Goal: Task Accomplishment & Management: Use online tool/utility

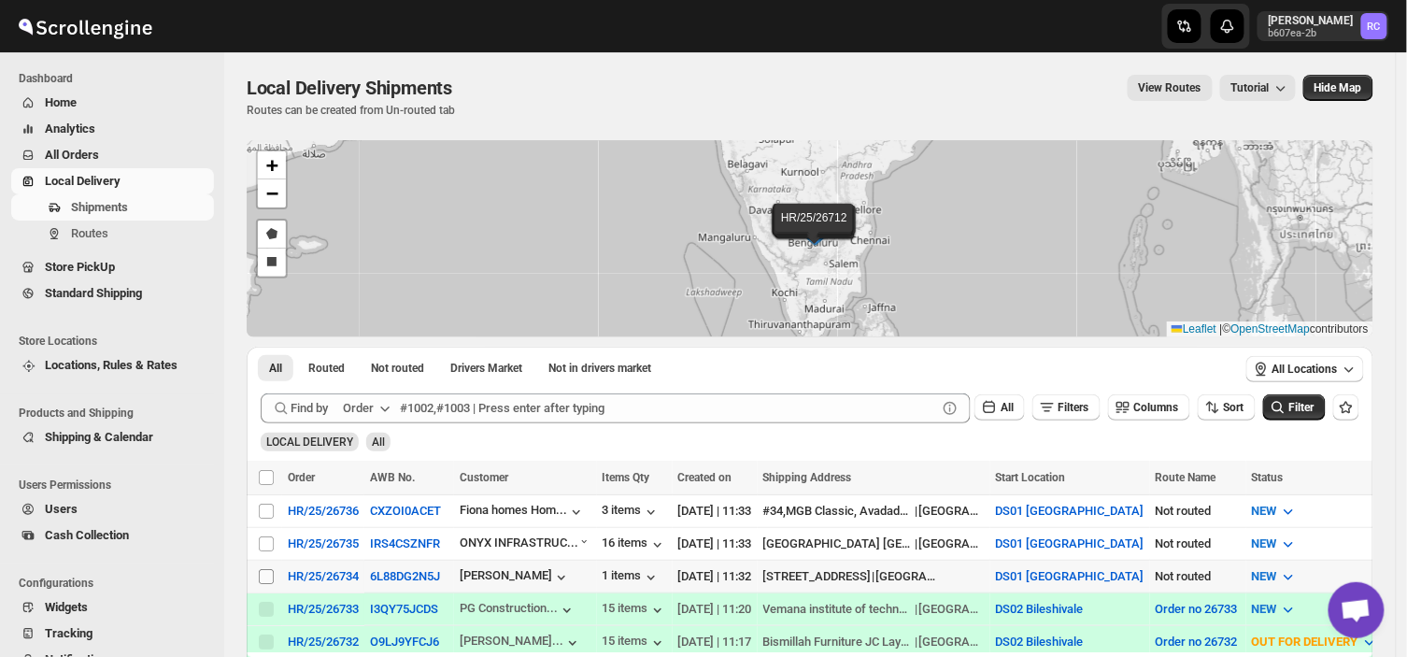
click at [264, 569] on input "Select shipment" at bounding box center [266, 576] width 15 height 15
checkbox input "true"
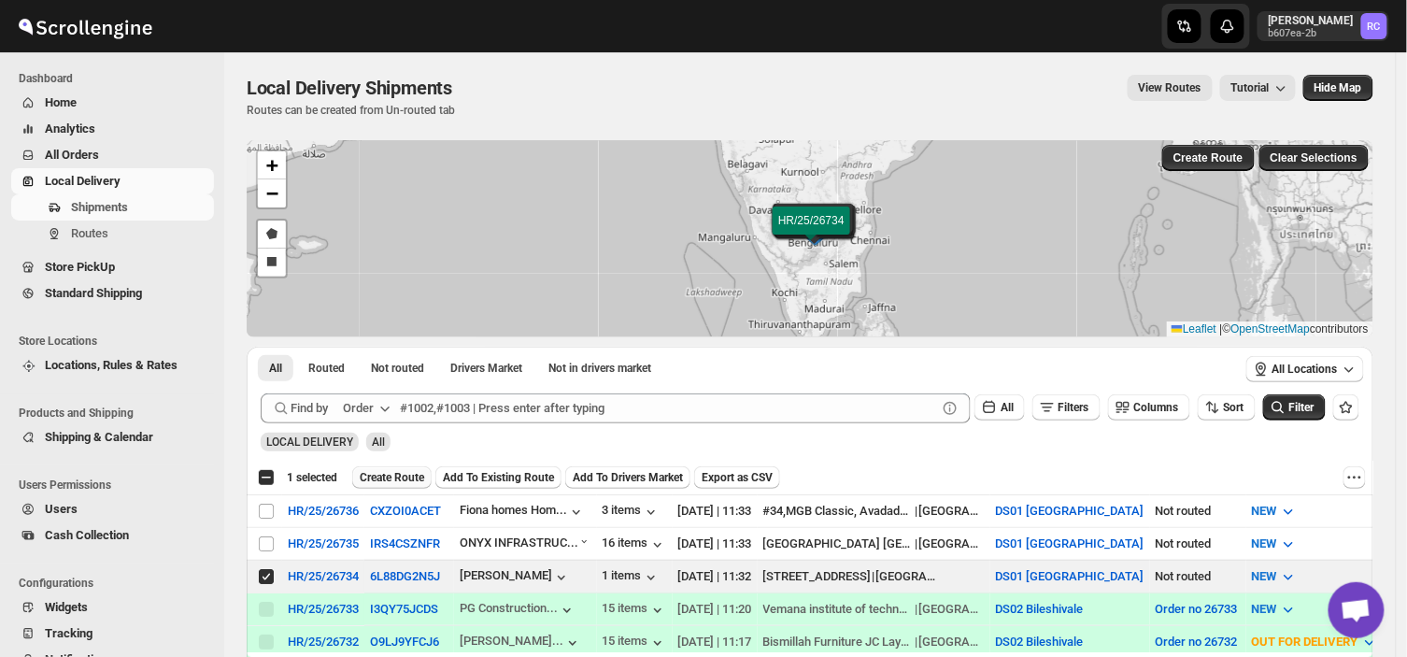
click at [384, 472] on span "Create Route" at bounding box center [392, 477] width 64 height 15
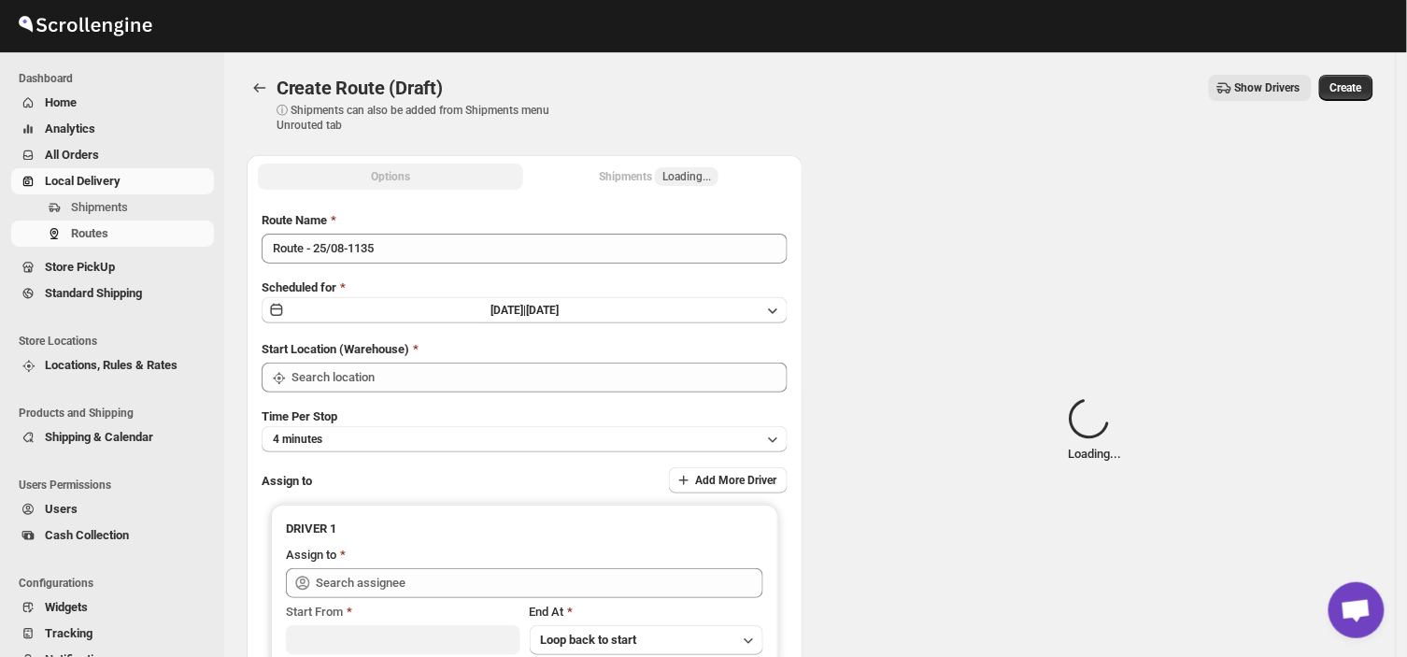
type input "DS01 [GEOGRAPHIC_DATA]"
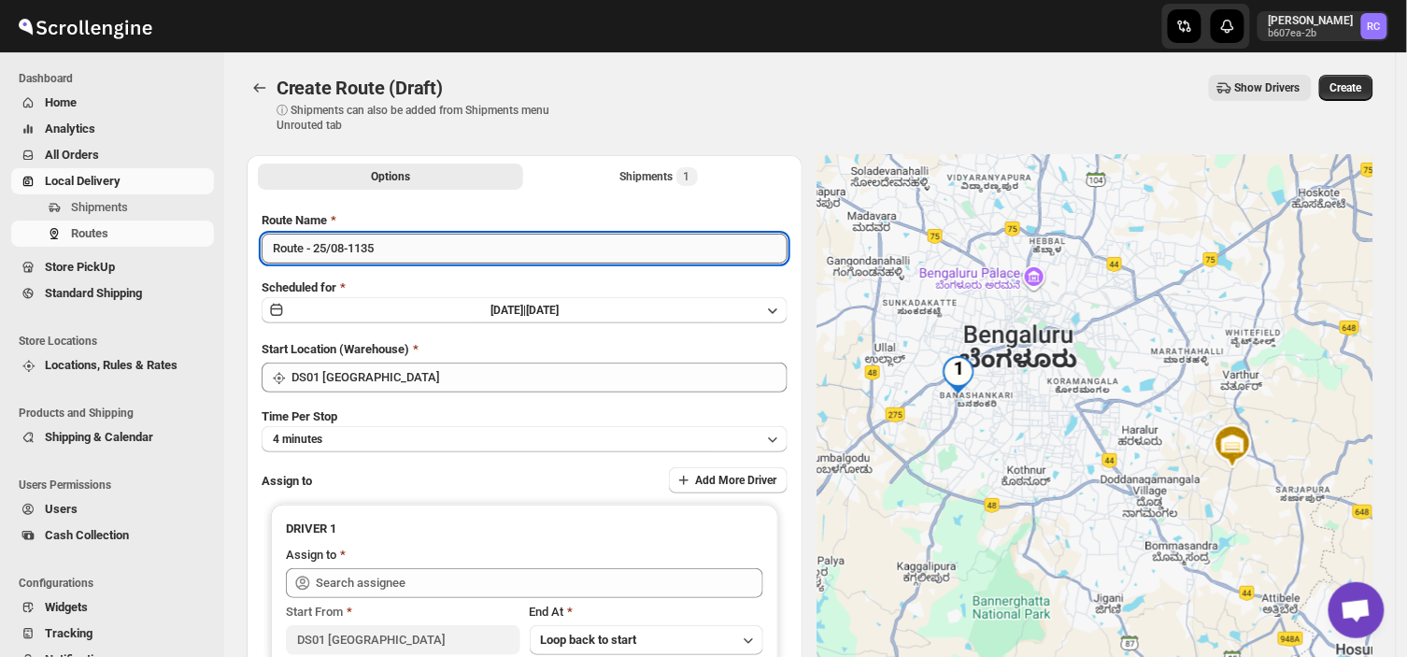
click at [383, 245] on input "Route - 25/08-1135" at bounding box center [525, 248] width 526 height 30
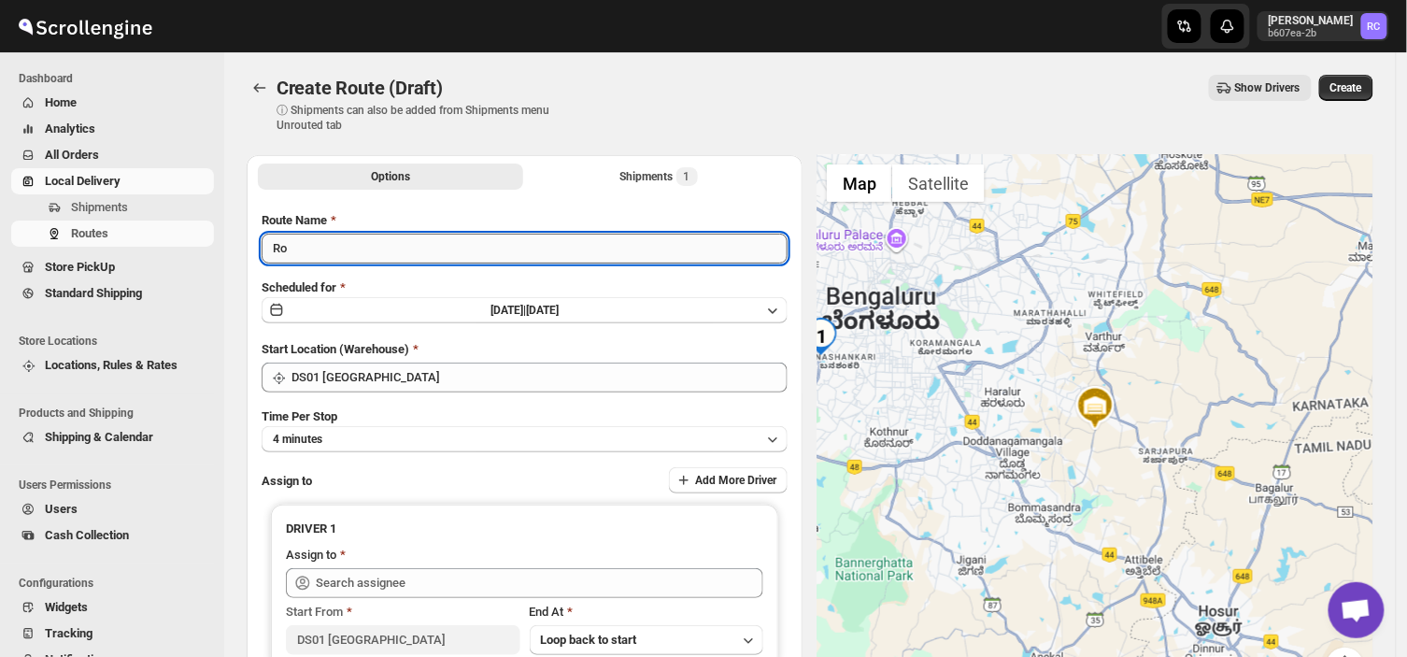
type input "R"
type input "Order no 26734"
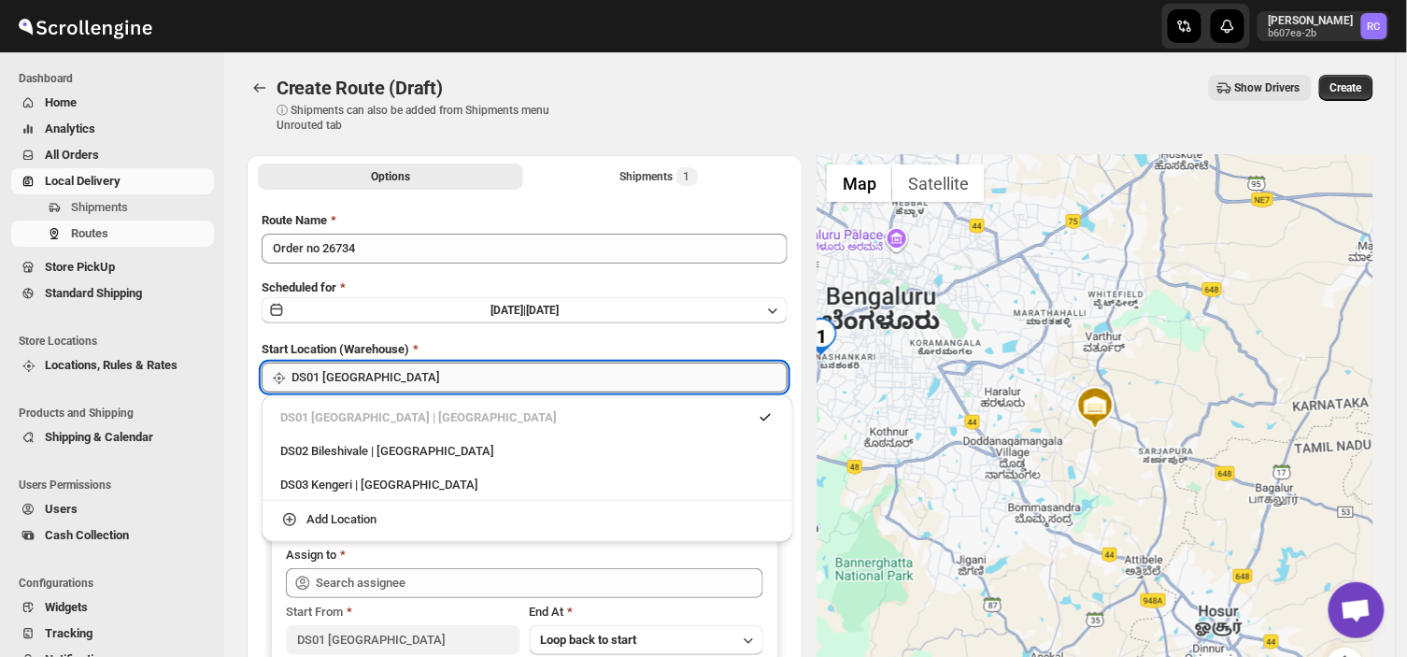
click at [387, 371] on input "DS01 [GEOGRAPHIC_DATA]" at bounding box center [539, 377] width 496 height 30
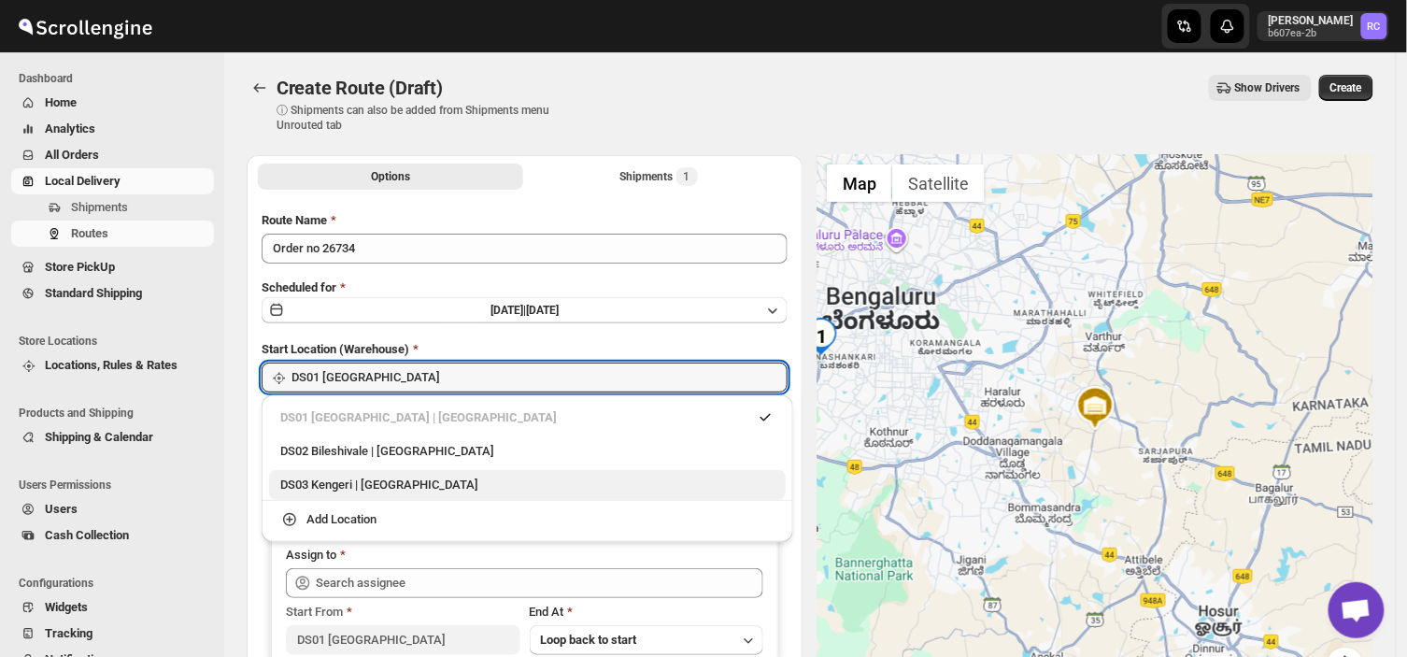
click at [330, 481] on div "DS03 Kengeri | [GEOGRAPHIC_DATA]" at bounding box center [527, 484] width 494 height 19
type input "DS03 Kengeri"
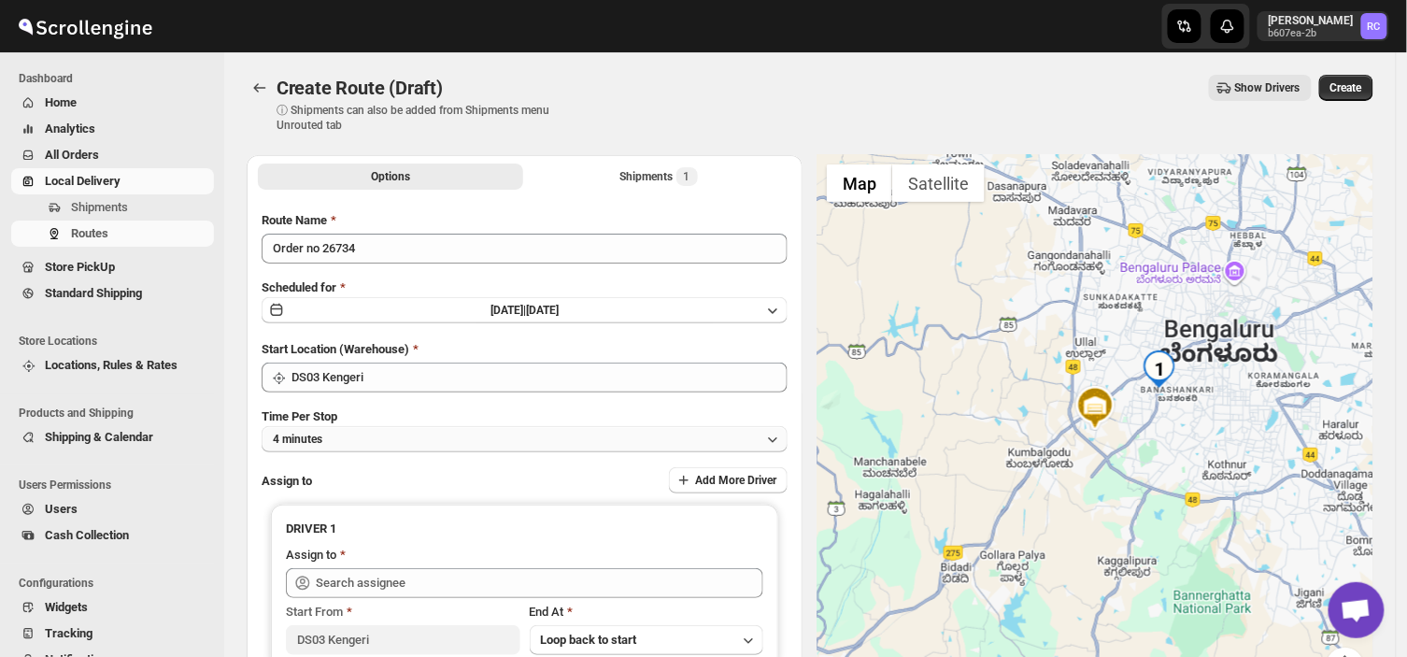
click at [341, 432] on button "4 minutes" at bounding box center [525, 439] width 526 height 26
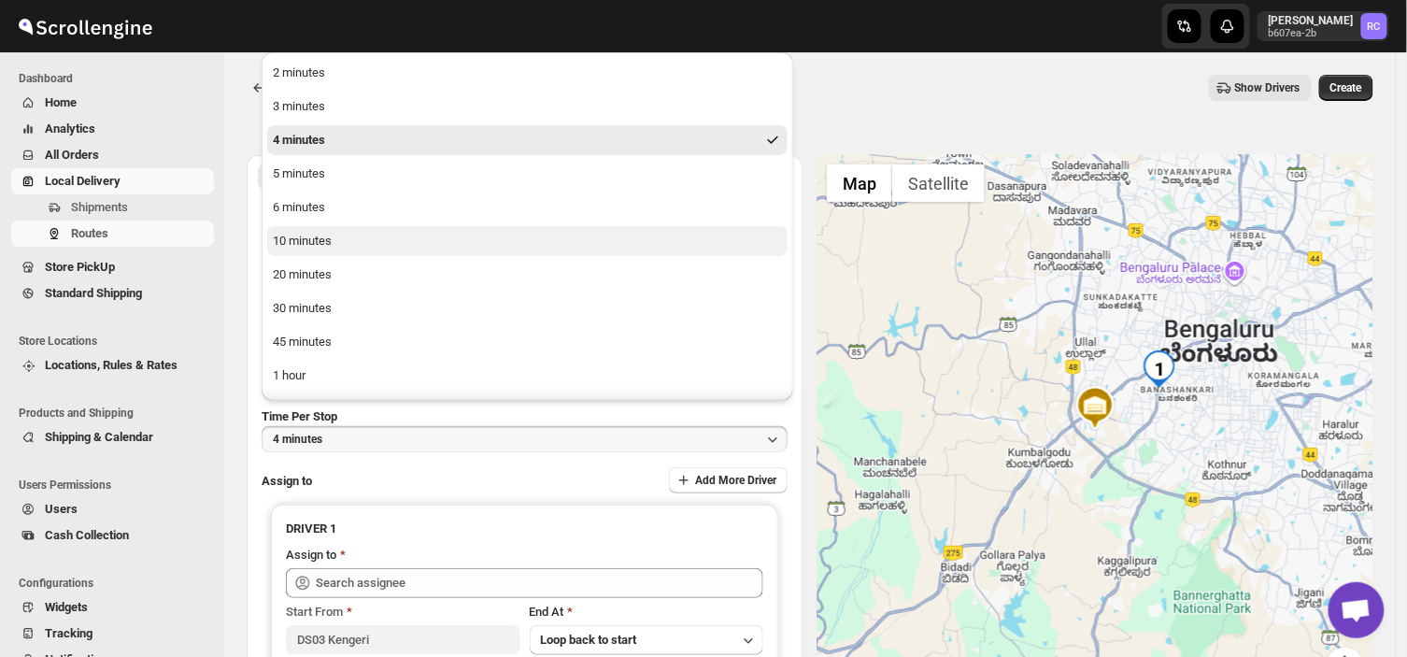
click at [295, 238] on div "10 minutes" at bounding box center [302, 241] width 59 height 19
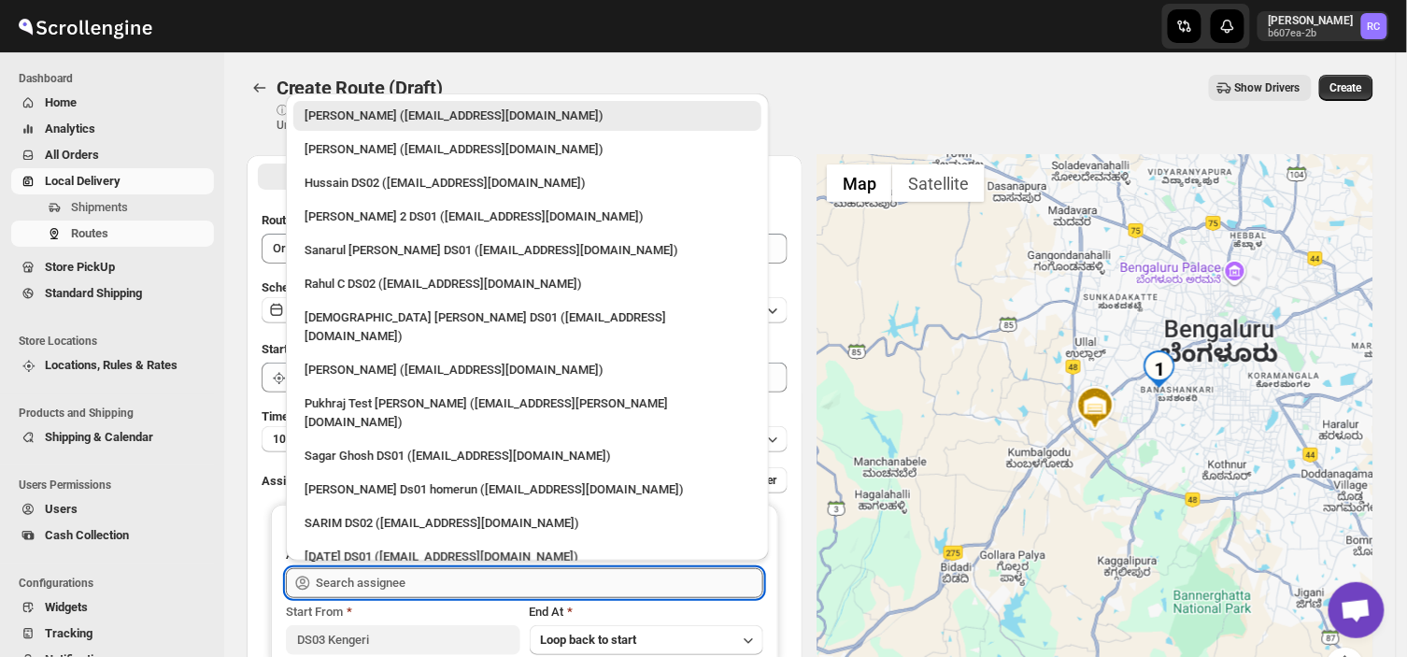
click at [452, 575] on input "text" at bounding box center [539, 583] width 447 height 30
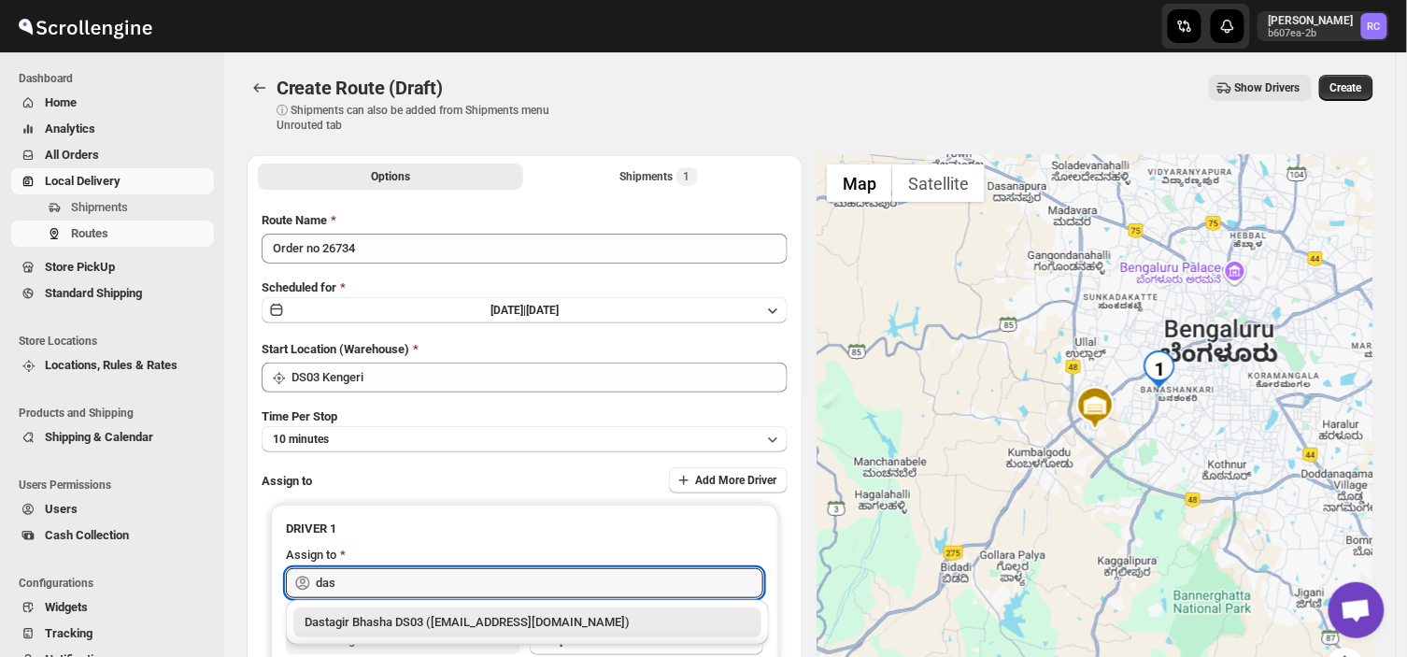
click at [437, 617] on div "Dastagir Bhasha DS03 ([EMAIL_ADDRESS][DOMAIN_NAME])" at bounding box center [527, 622] width 446 height 19
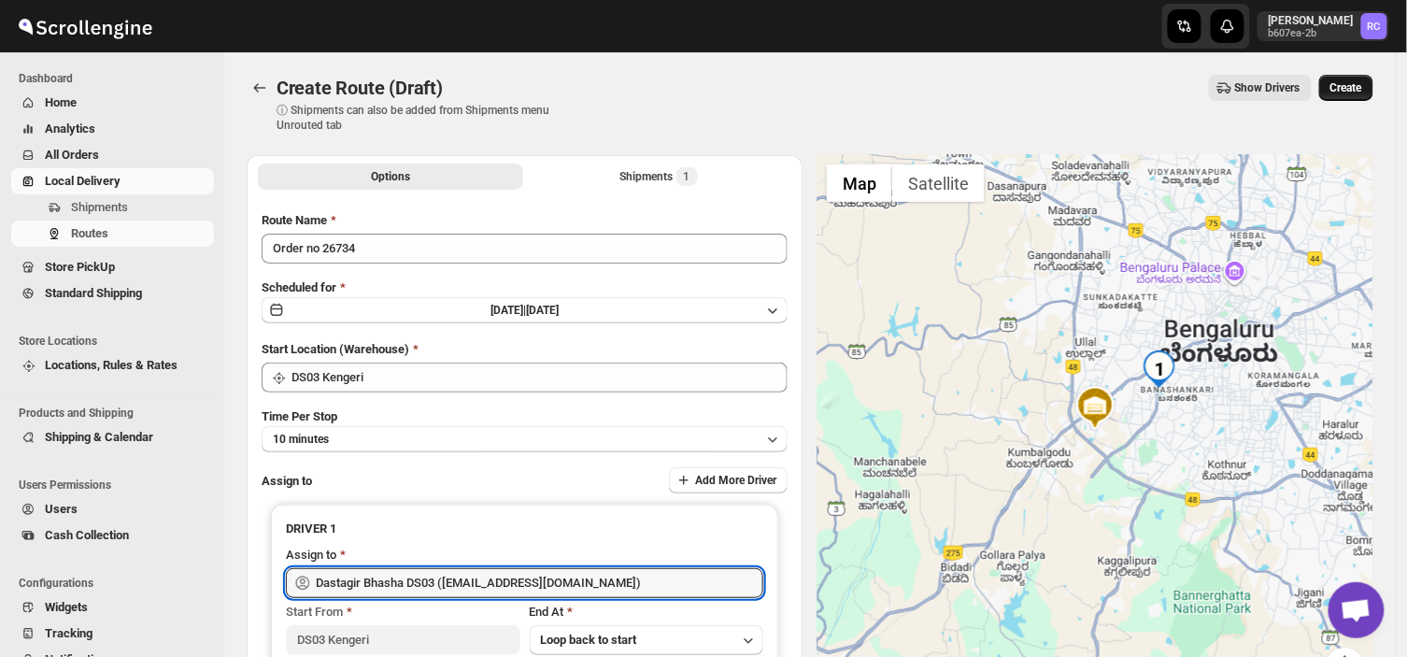
type input "Dastagir Bhasha DS03 ([EMAIL_ADDRESS][DOMAIN_NAME])"
click at [1359, 80] on span "Create" at bounding box center [1346, 87] width 32 height 15
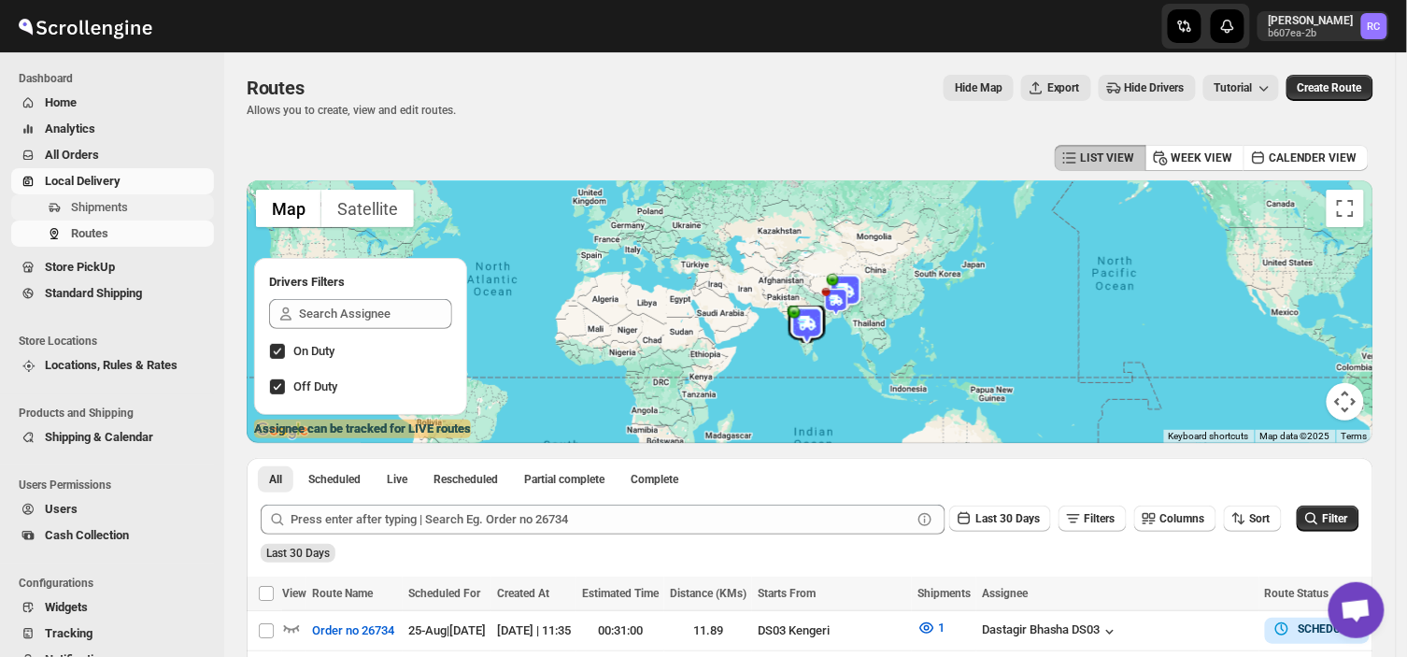
click at [112, 207] on span "Shipments" at bounding box center [99, 207] width 57 height 14
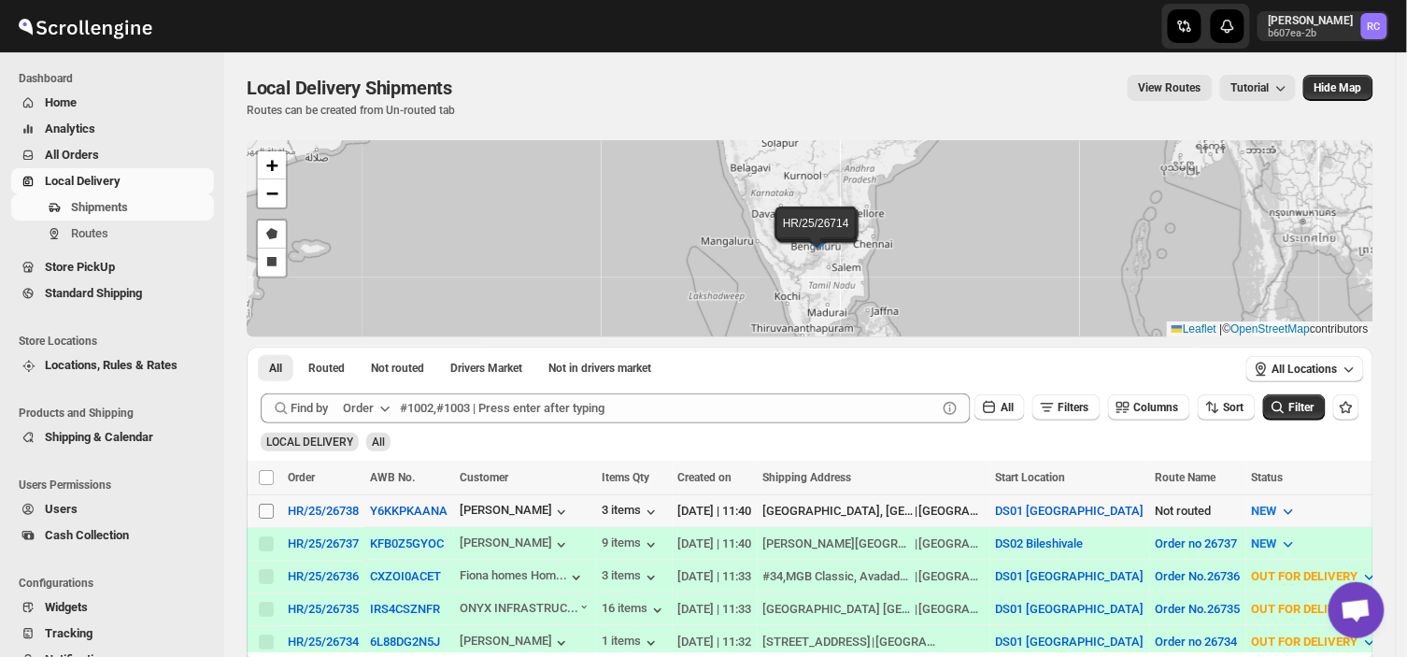
click at [265, 505] on input "Select shipment" at bounding box center [266, 510] width 15 height 15
checkbox input "true"
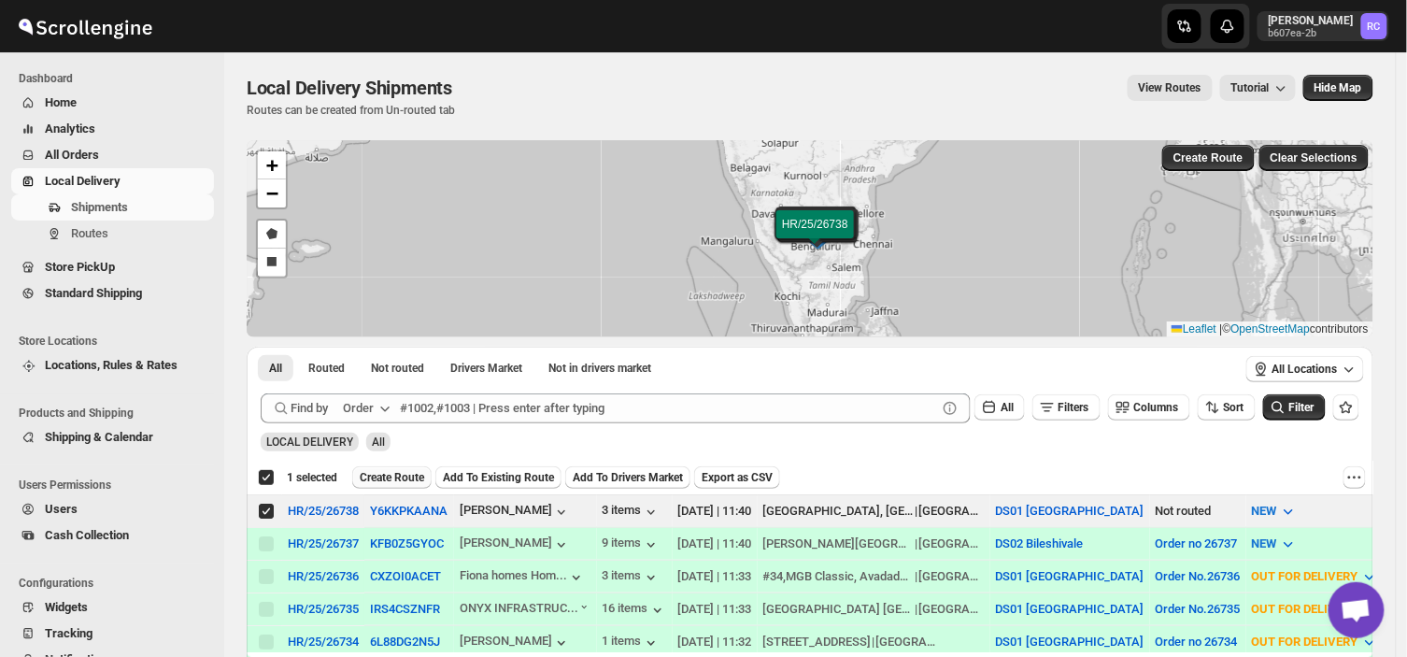
click at [392, 476] on span "Create Route" at bounding box center [392, 477] width 64 height 15
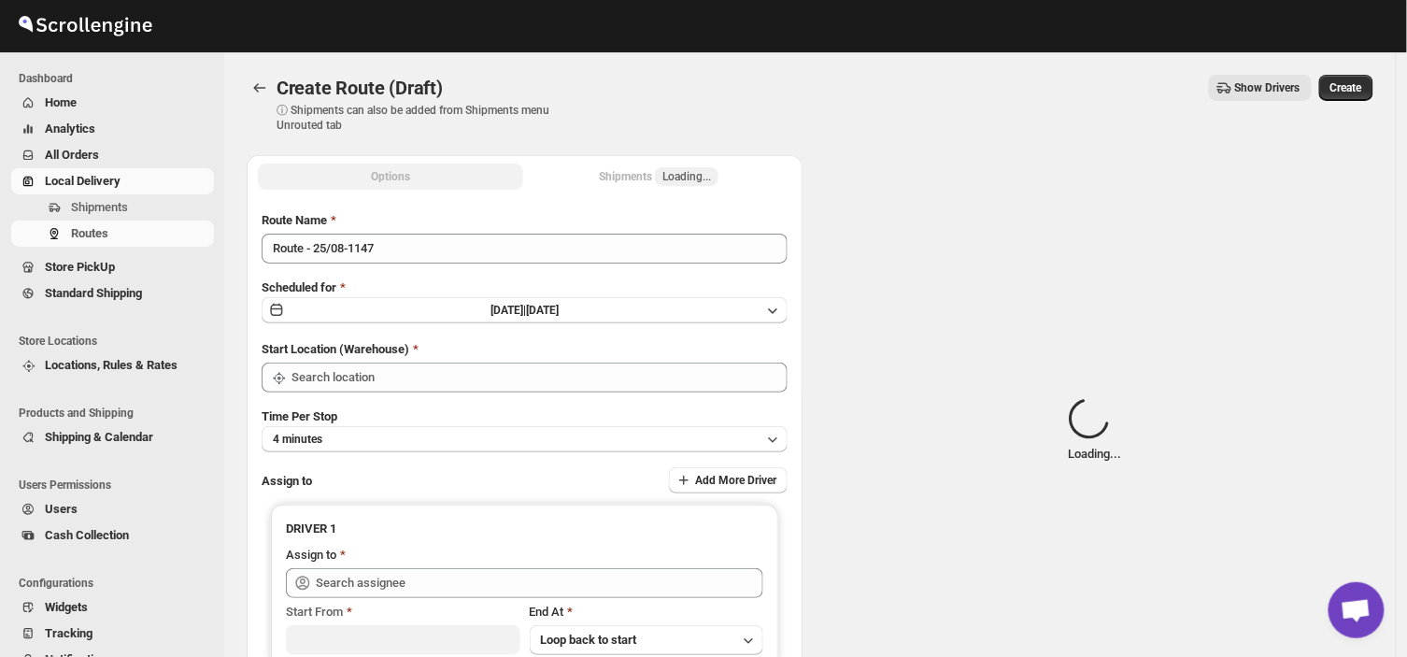
type input "DS01 [GEOGRAPHIC_DATA]"
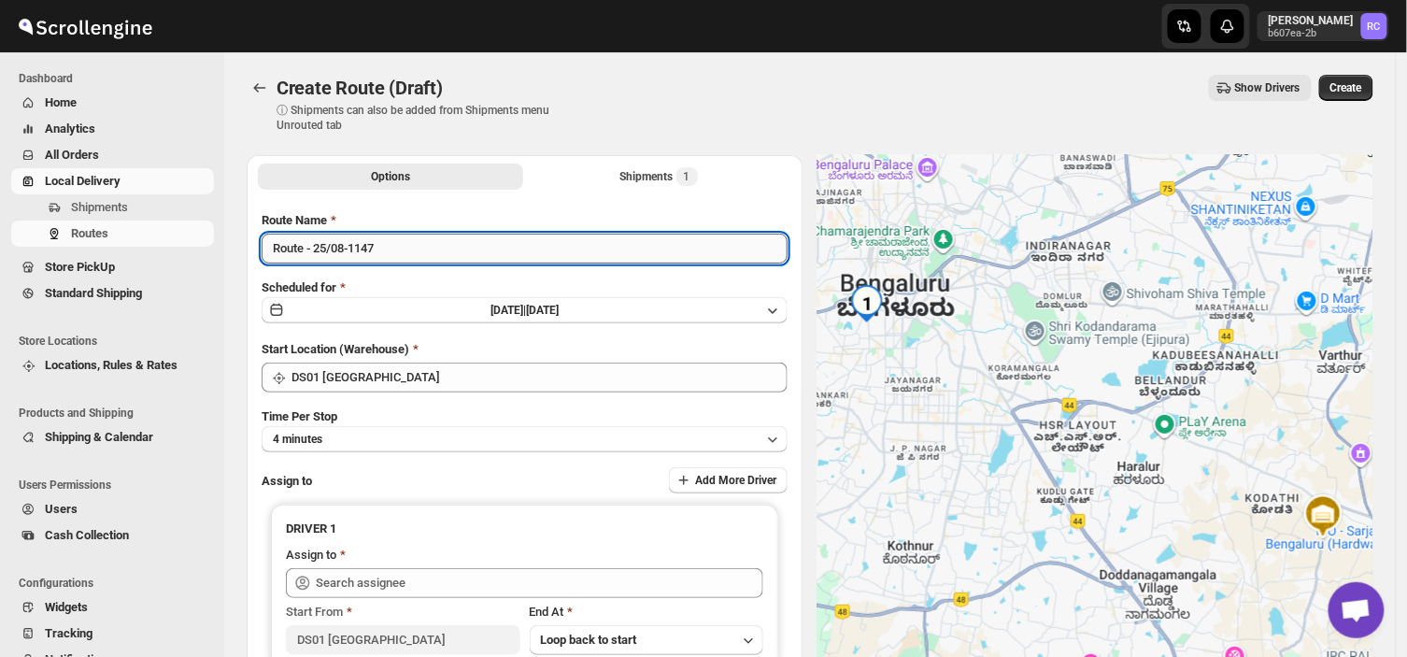
click at [389, 247] on input "Route - 25/08-1147" at bounding box center [525, 248] width 526 height 30
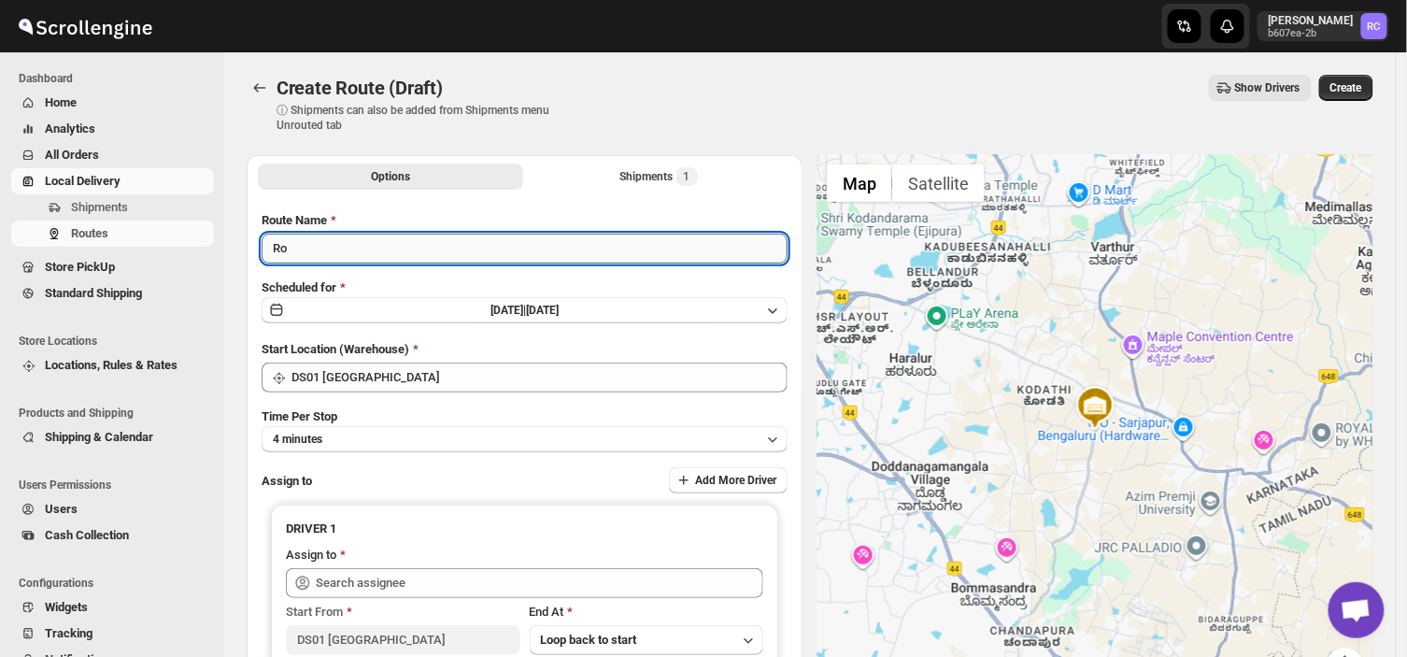
type input "R"
type input "Order no 26738"
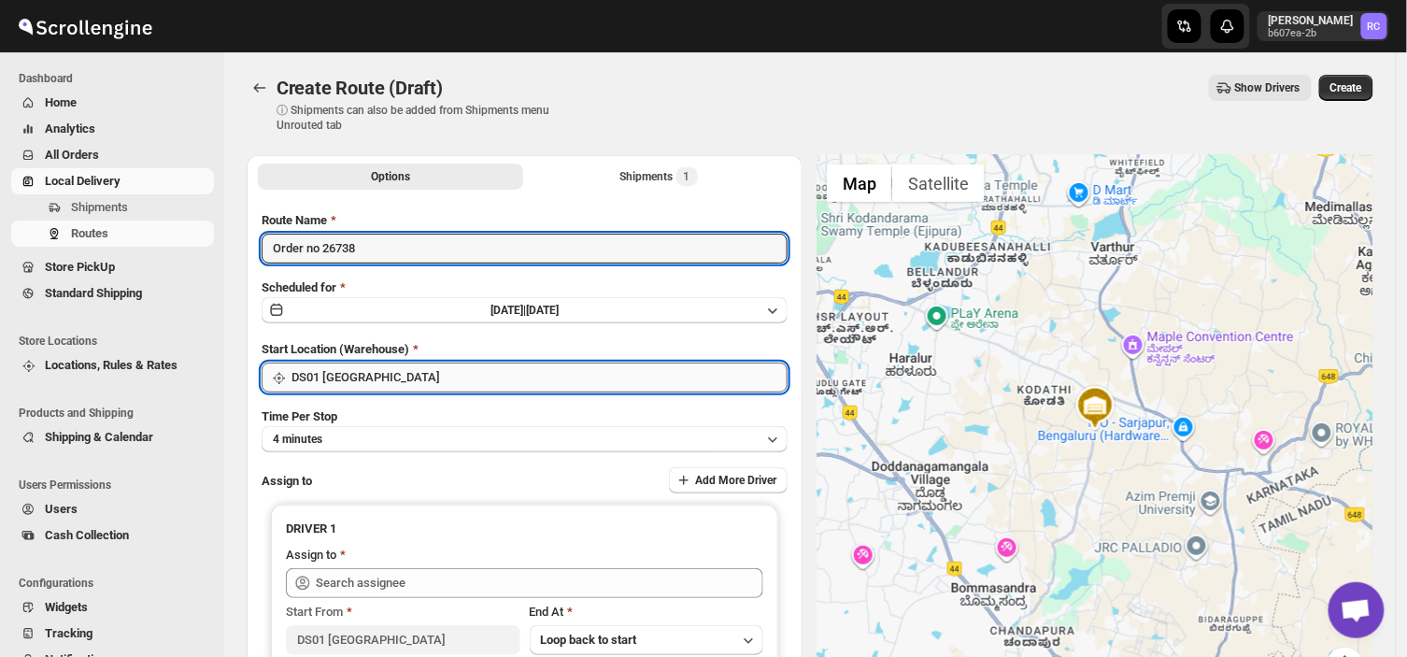
click at [427, 378] on input "DS01 [GEOGRAPHIC_DATA]" at bounding box center [539, 377] width 496 height 30
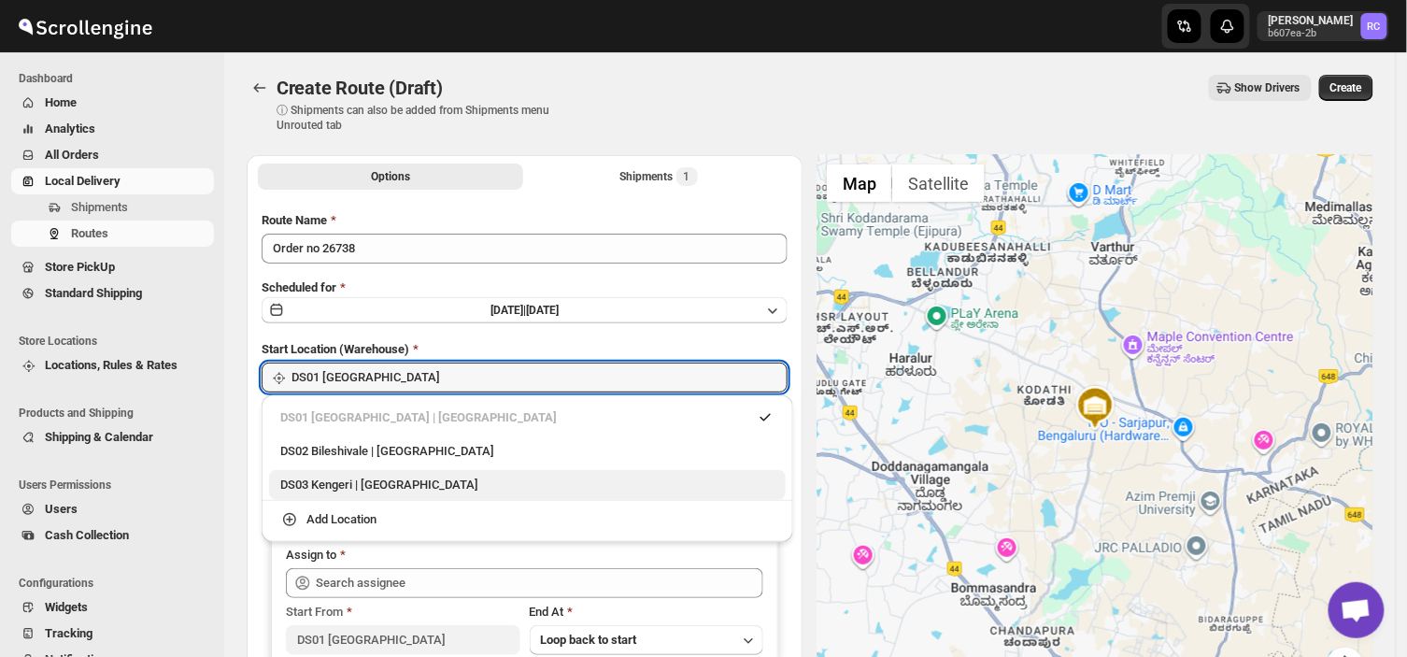
click at [318, 486] on div "DS03 Kengeri | [GEOGRAPHIC_DATA]" at bounding box center [527, 484] width 494 height 19
type input "DS03 Kengeri"
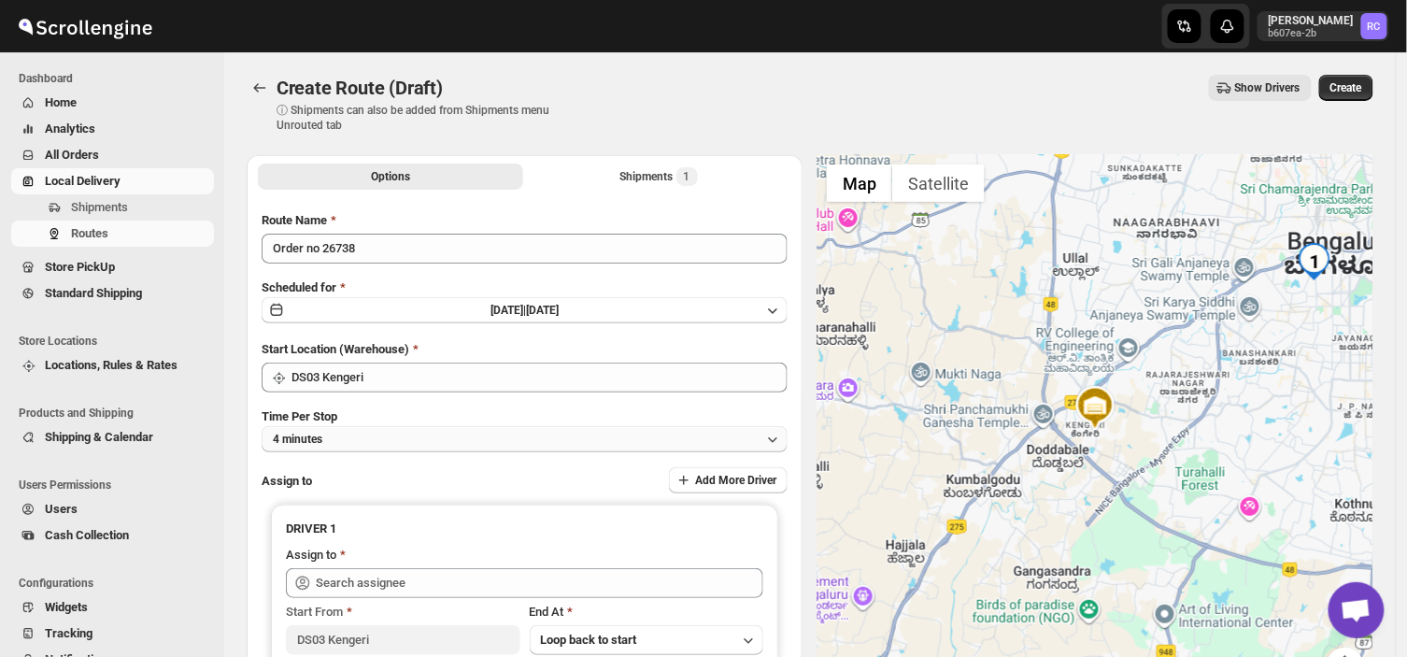
click at [324, 436] on button "4 minutes" at bounding box center [525, 439] width 526 height 26
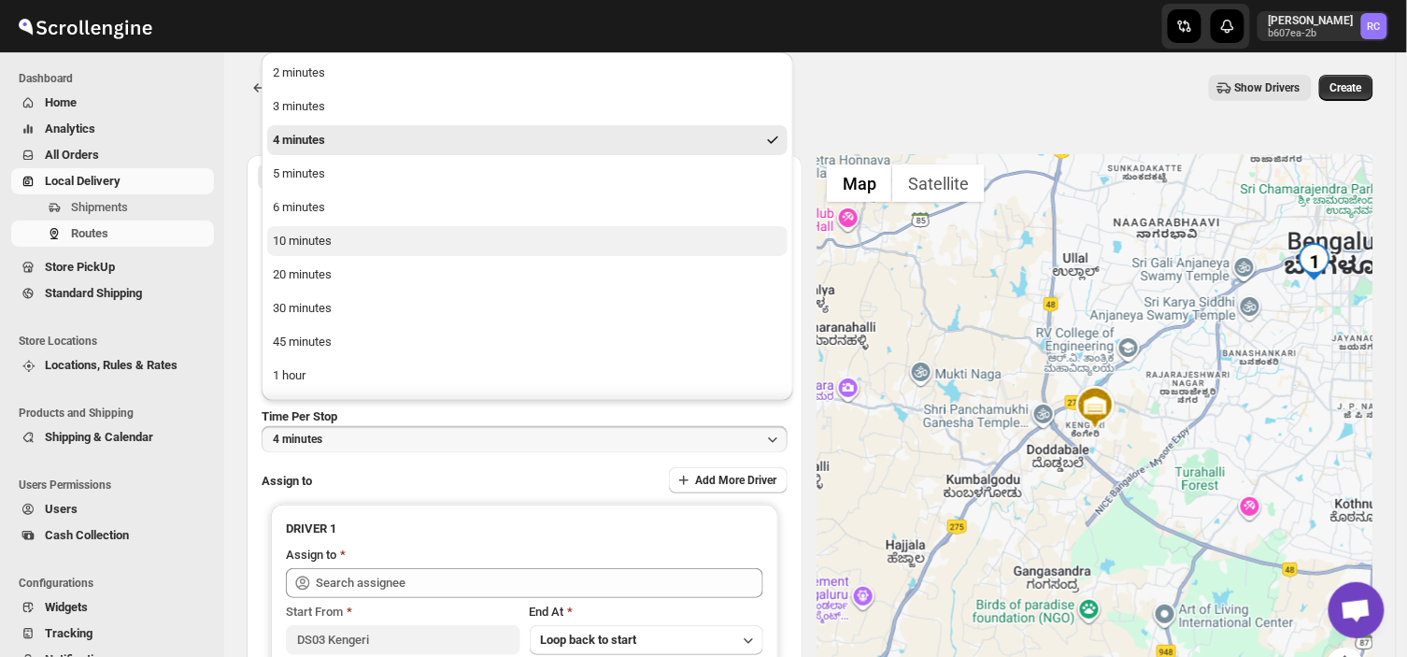
click at [315, 236] on div "10 minutes" at bounding box center [302, 241] width 59 height 19
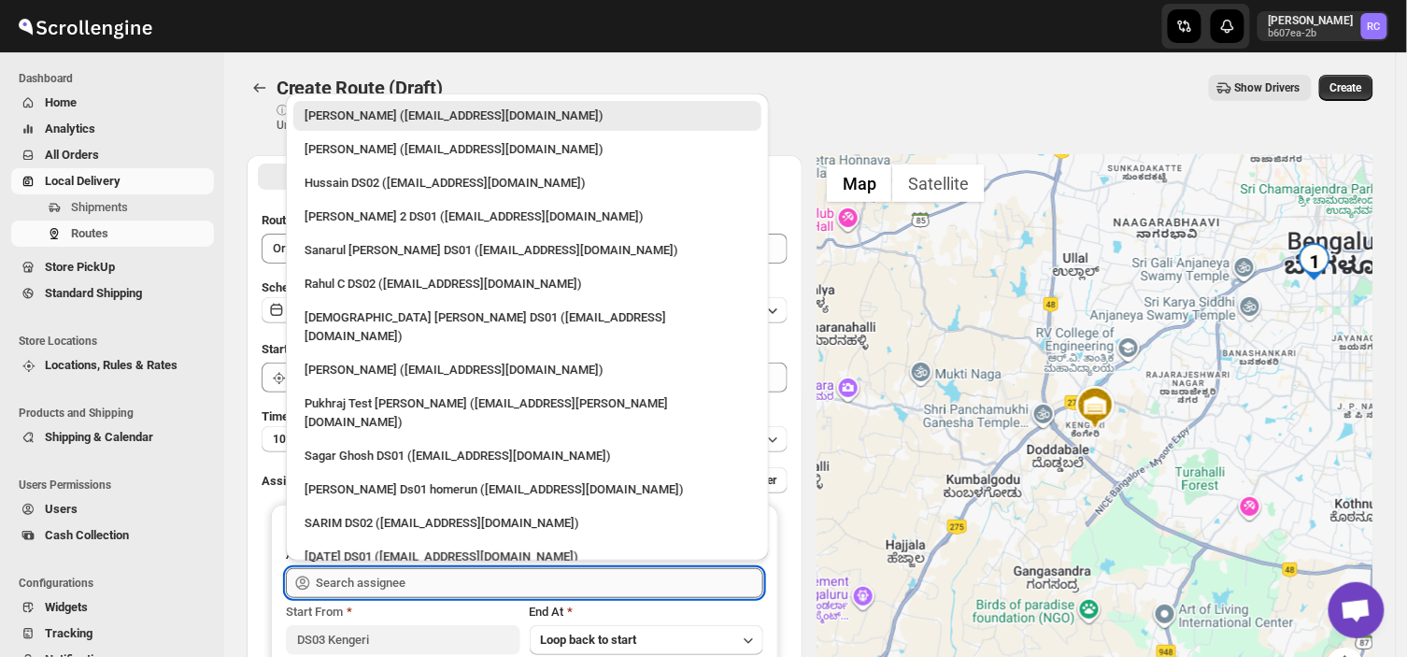
click at [428, 588] on input "text" at bounding box center [539, 583] width 447 height 30
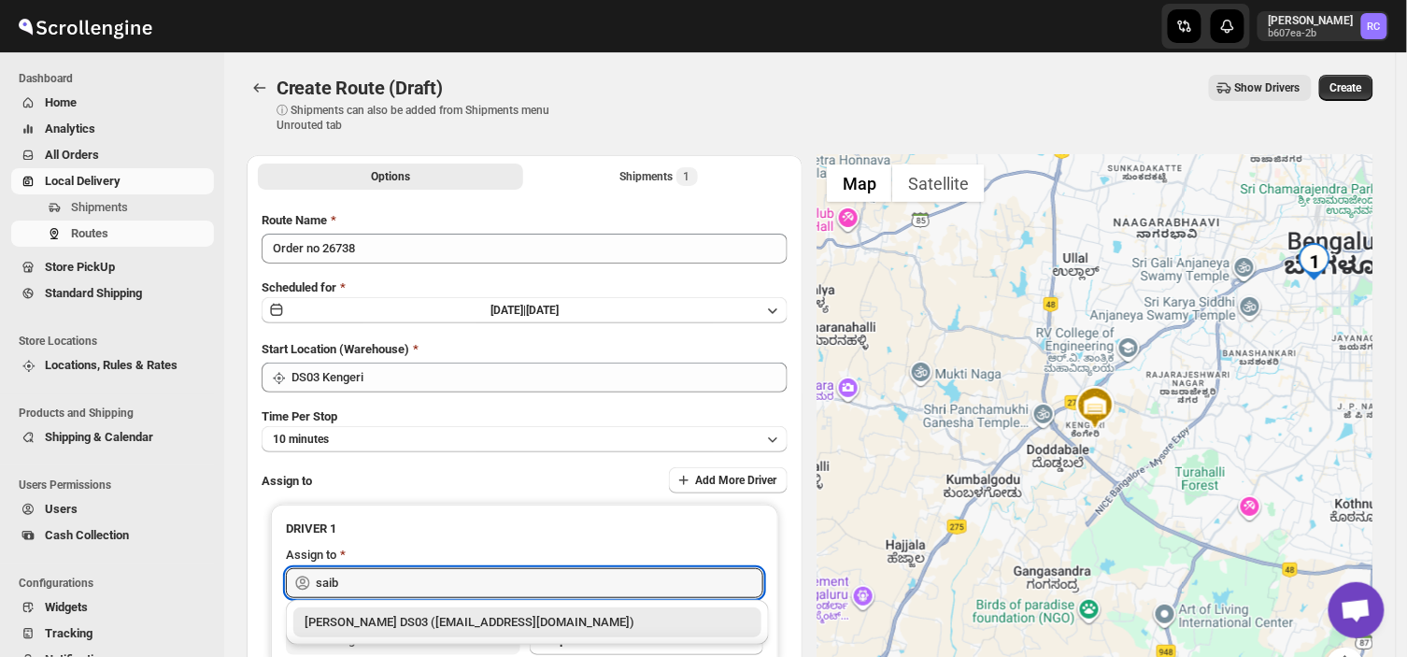
click at [508, 624] on div "[PERSON_NAME] DS03 ([EMAIL_ADDRESS][DOMAIN_NAME])" at bounding box center [527, 622] width 446 height 19
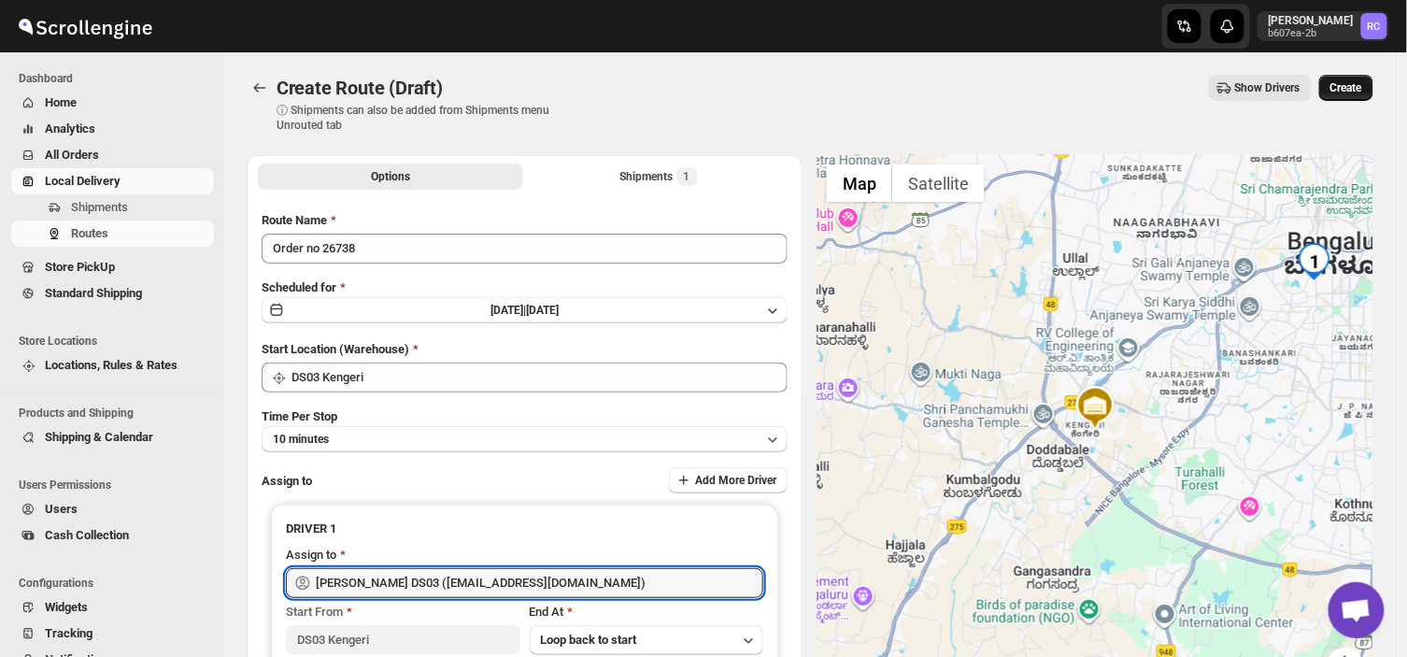
type input "[PERSON_NAME] DS03 ([EMAIL_ADDRESS][DOMAIN_NAME])"
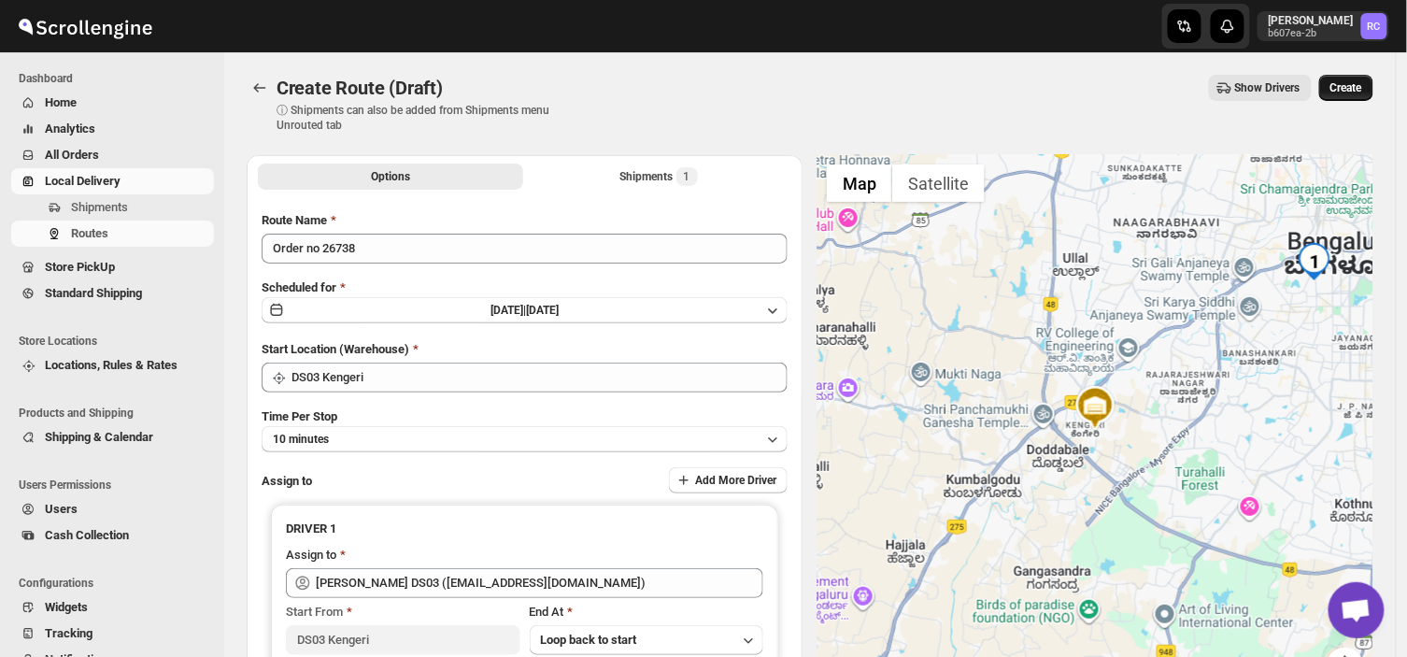
click at [1358, 80] on span "Create" at bounding box center [1346, 87] width 32 height 15
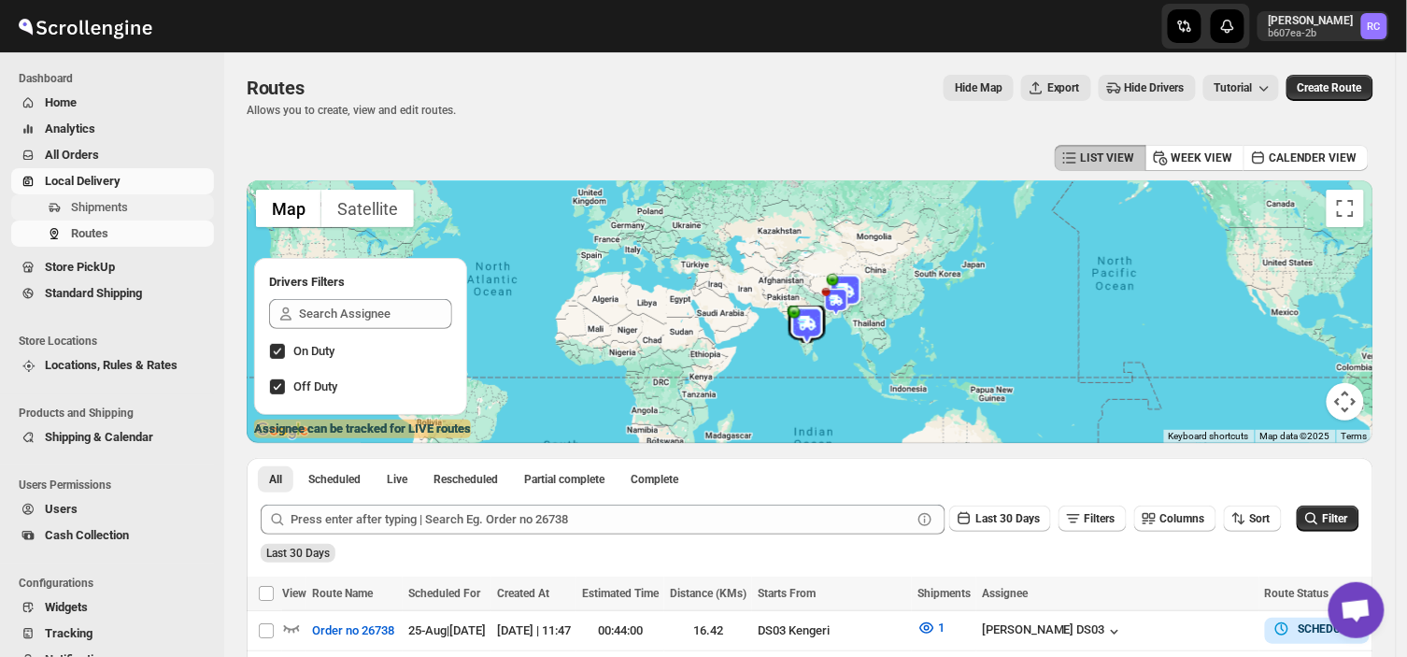
click at [142, 206] on span "Shipments" at bounding box center [140, 207] width 139 height 19
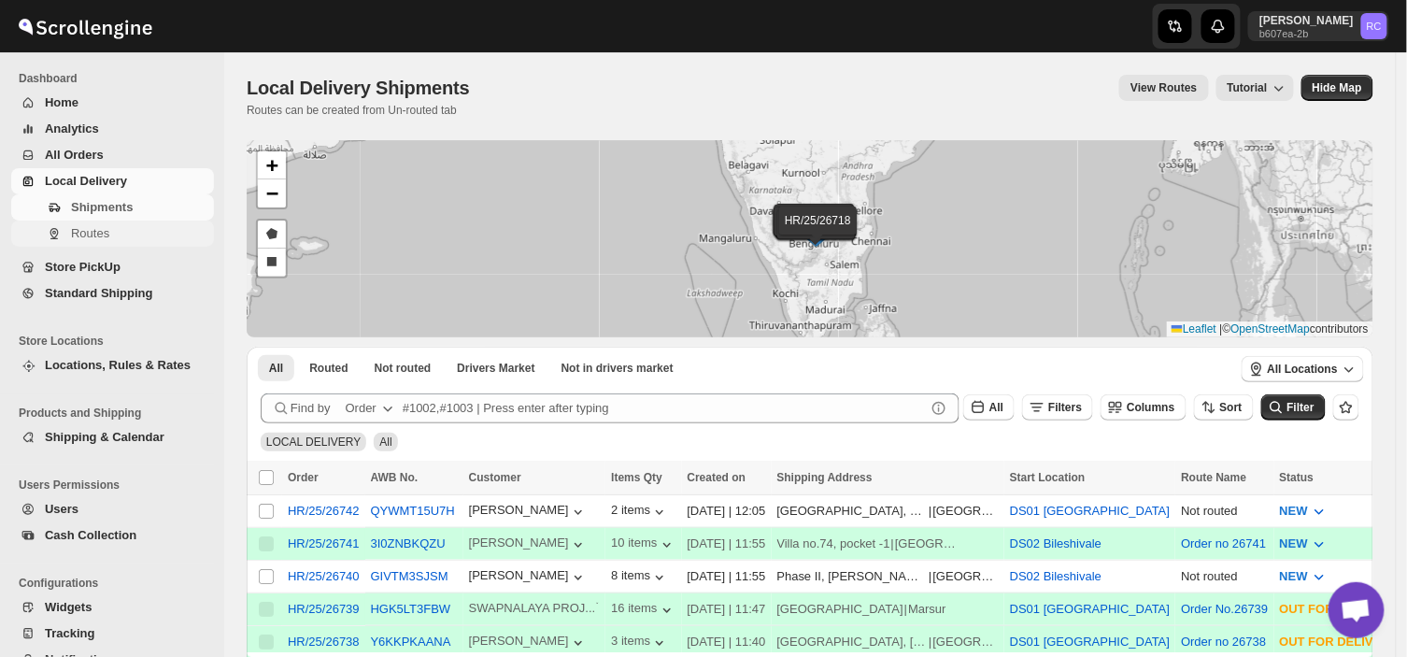
click at [90, 239] on span "Routes" at bounding box center [90, 233] width 38 height 14
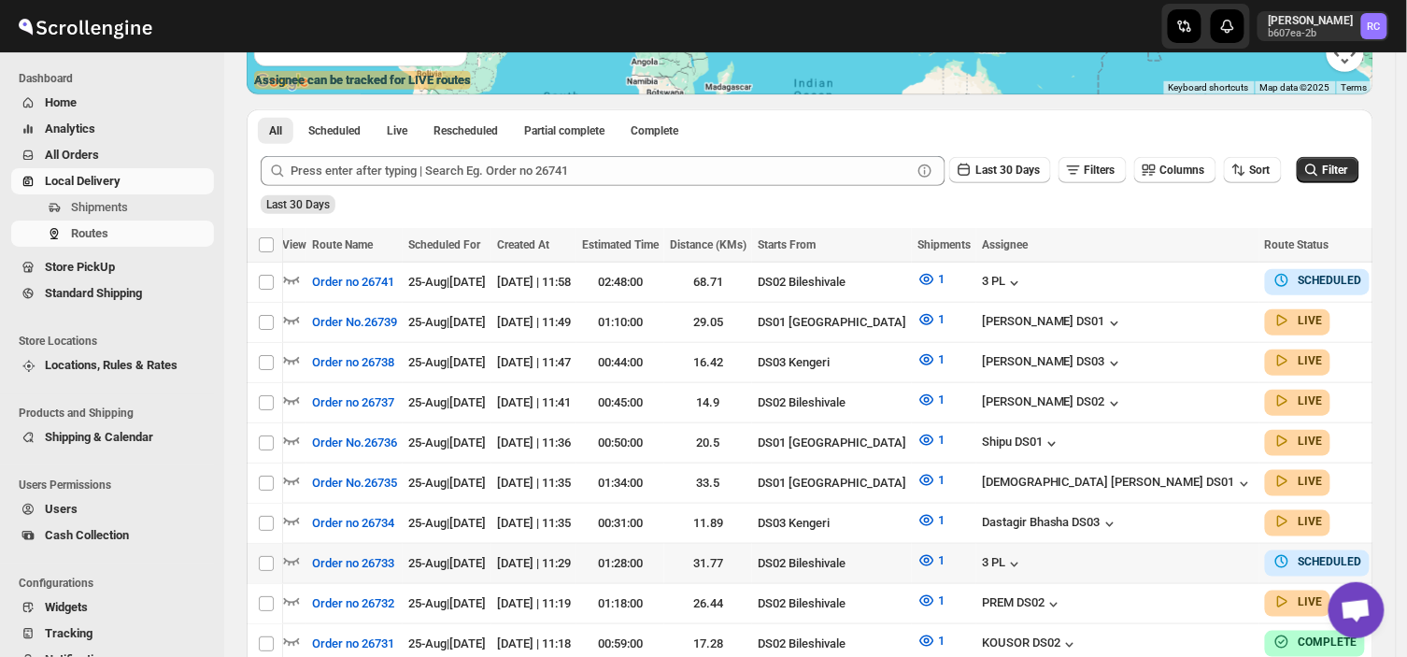
scroll to position [0, 6]
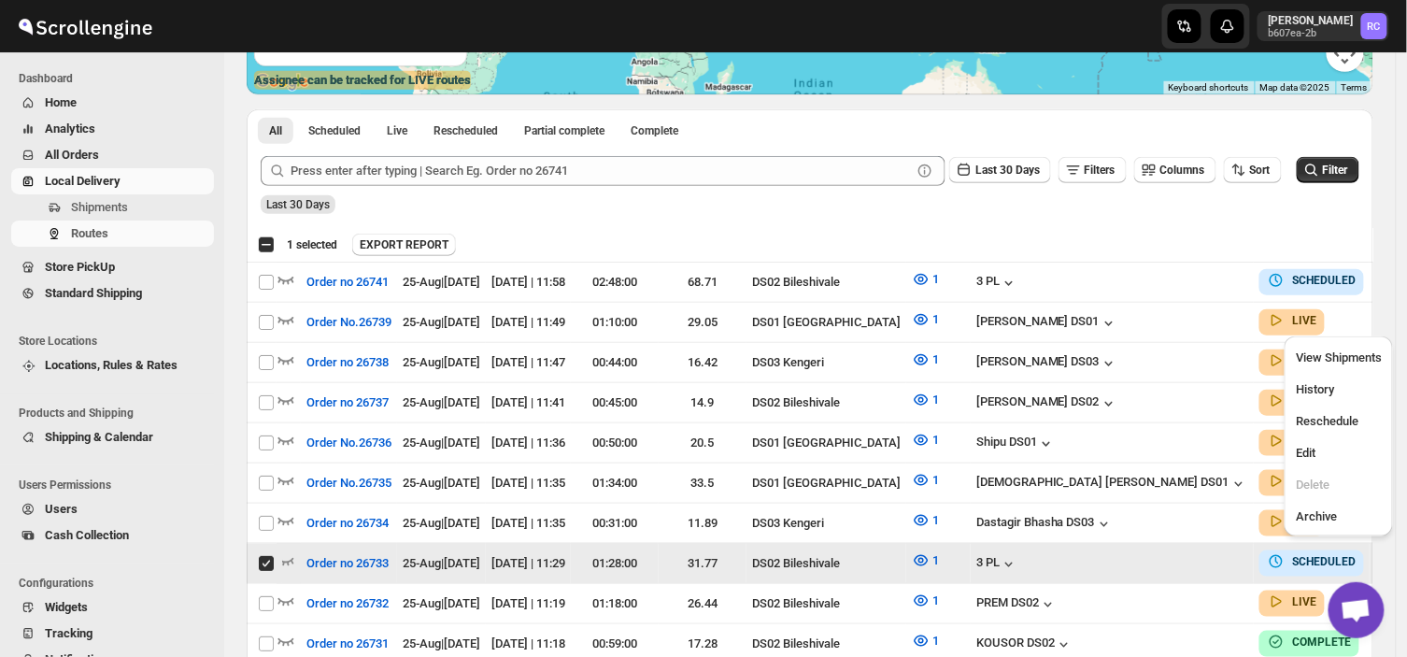
scroll to position [0, 0]
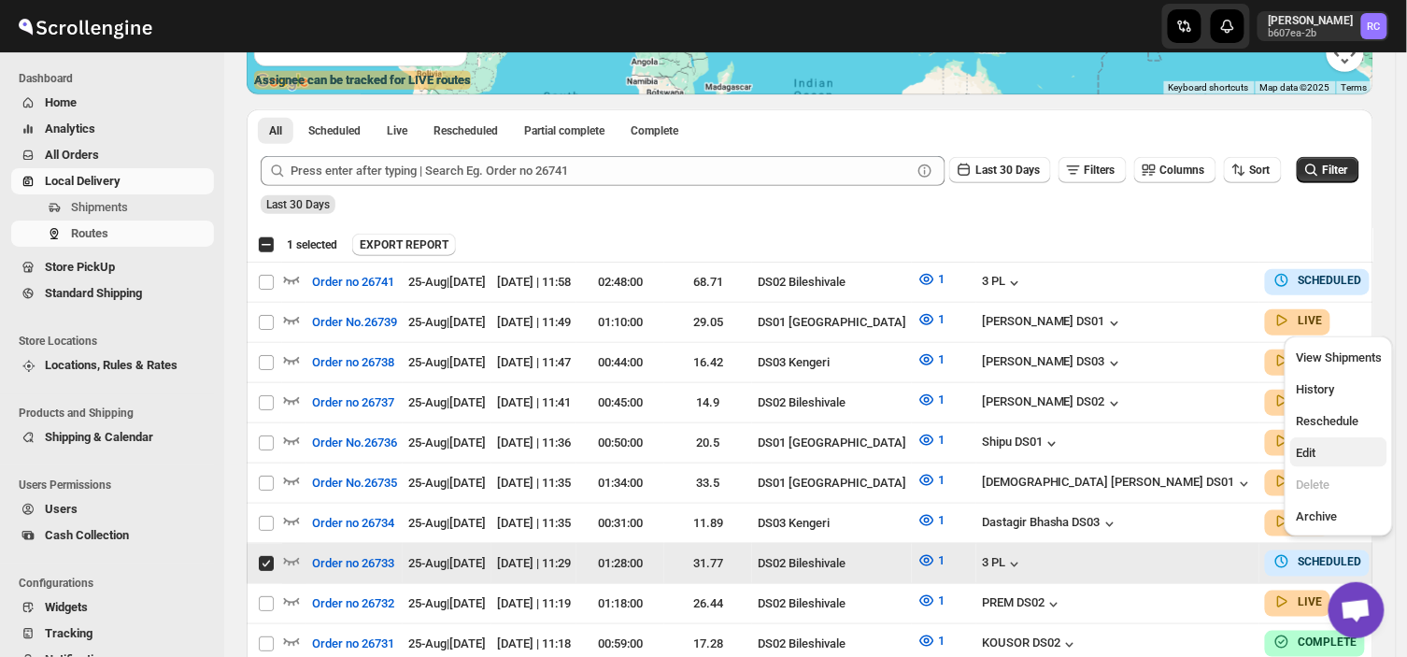
click at [1315, 458] on span "Edit" at bounding box center [1305, 453] width 20 height 14
checkbox input "false"
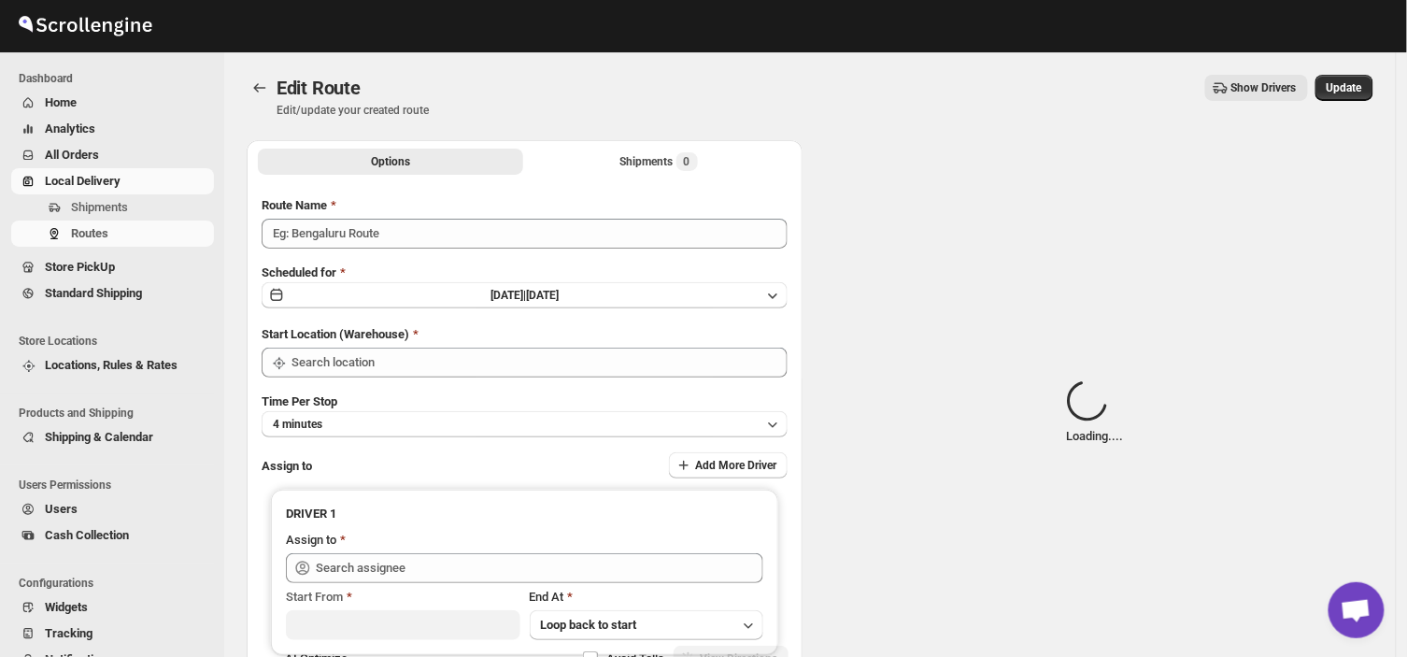
type input "Order no 26733"
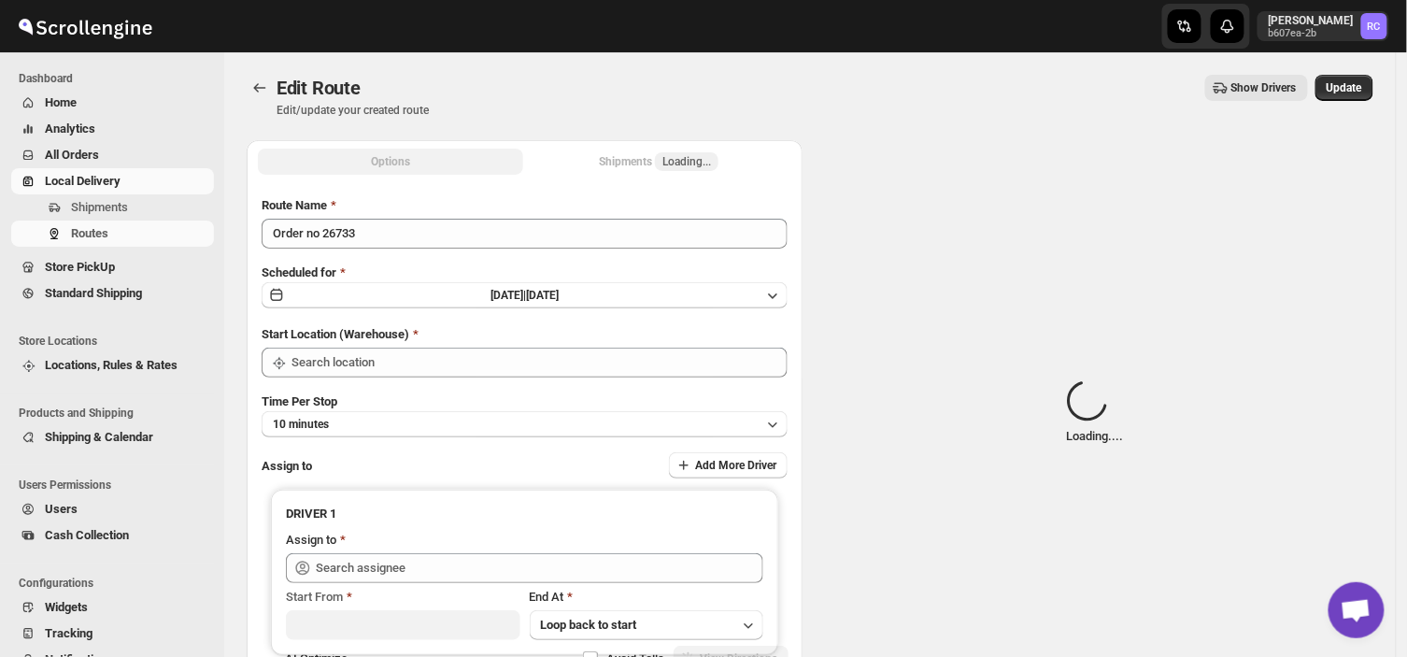
type input "3 PL ([EMAIL_ADDRESS][DOMAIN_NAME])"
type input "DS02 Bileshivale"
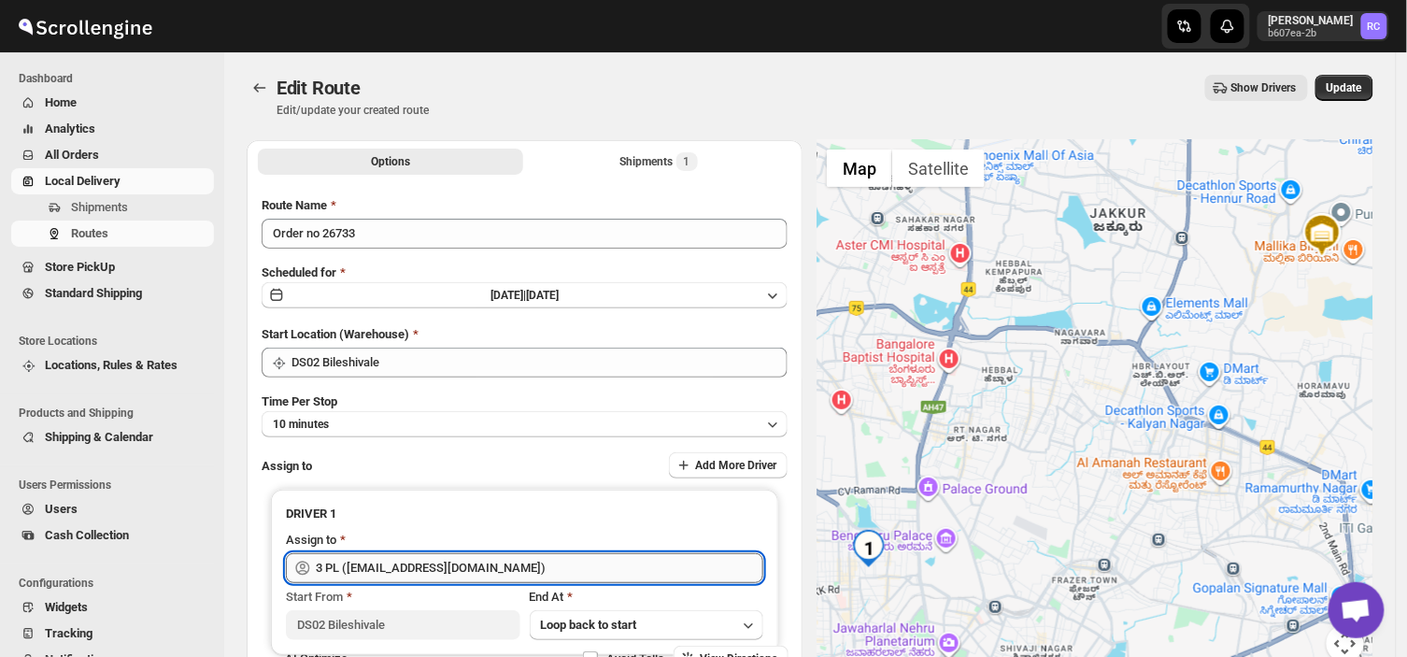
click at [460, 564] on input "3 PL ([EMAIL_ADDRESS][DOMAIN_NAME])" at bounding box center [539, 568] width 447 height 30
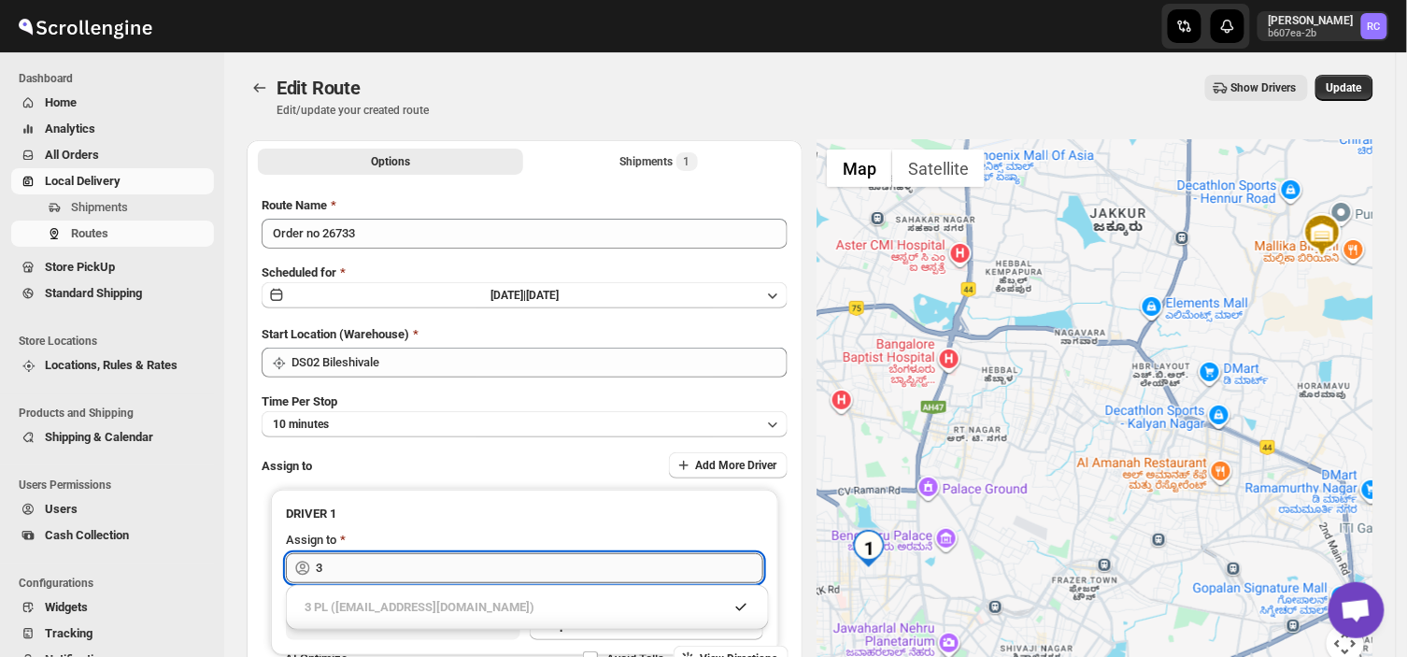
type input "3"
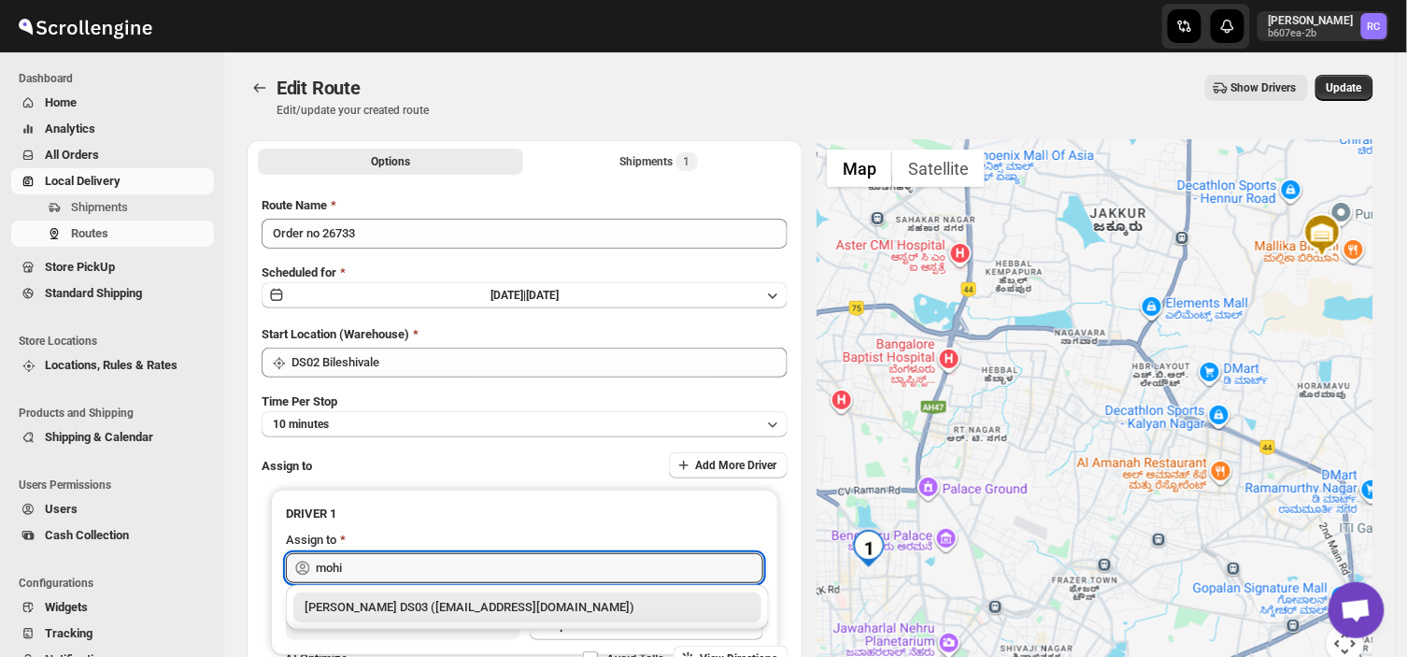
click at [433, 607] on div "[PERSON_NAME] DS03 ([EMAIL_ADDRESS][DOMAIN_NAME])" at bounding box center [527, 607] width 446 height 19
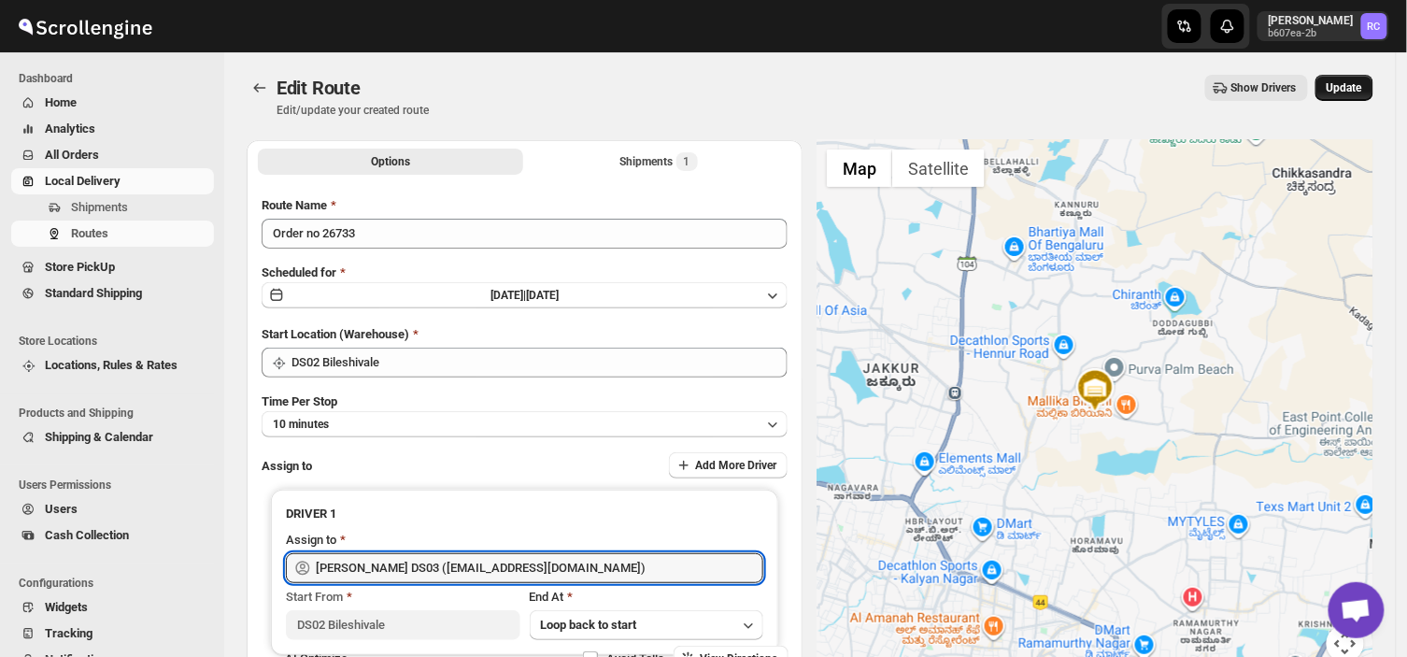
type input "[PERSON_NAME] DS03 ([EMAIL_ADDRESS][DOMAIN_NAME])"
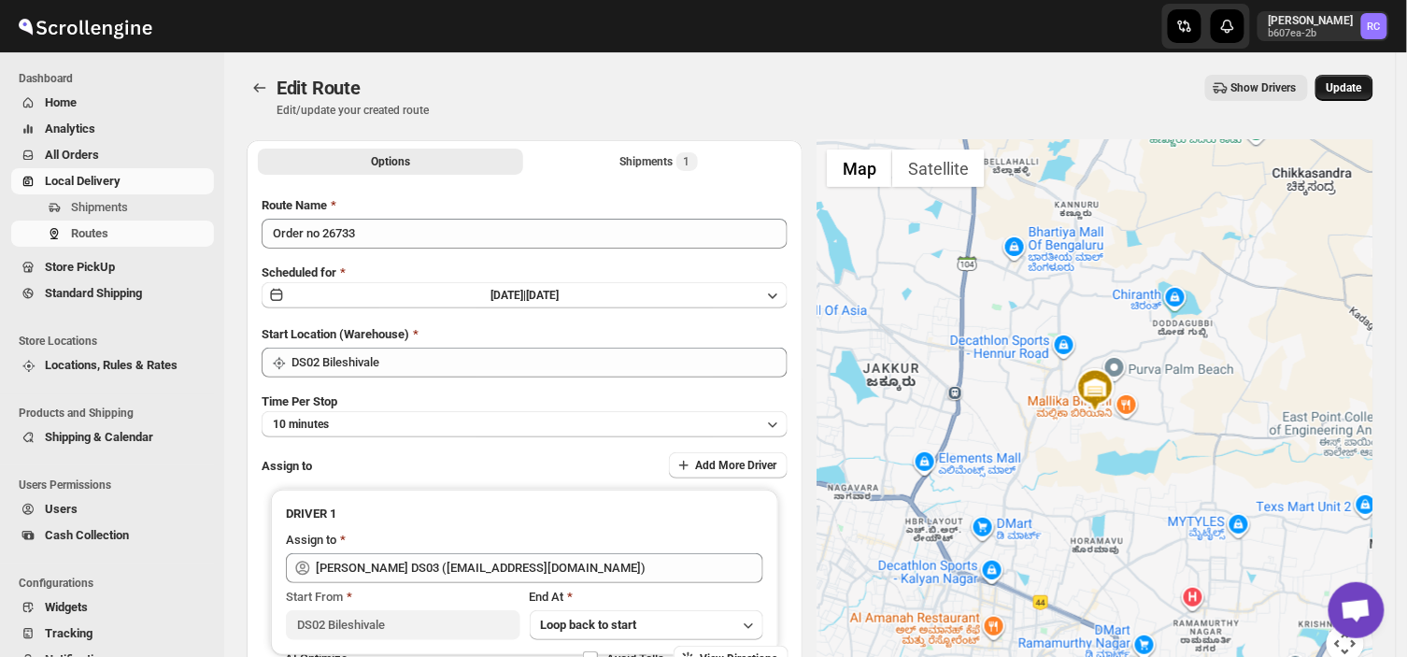
click at [1360, 87] on span "Update" at bounding box center [1343, 87] width 35 height 15
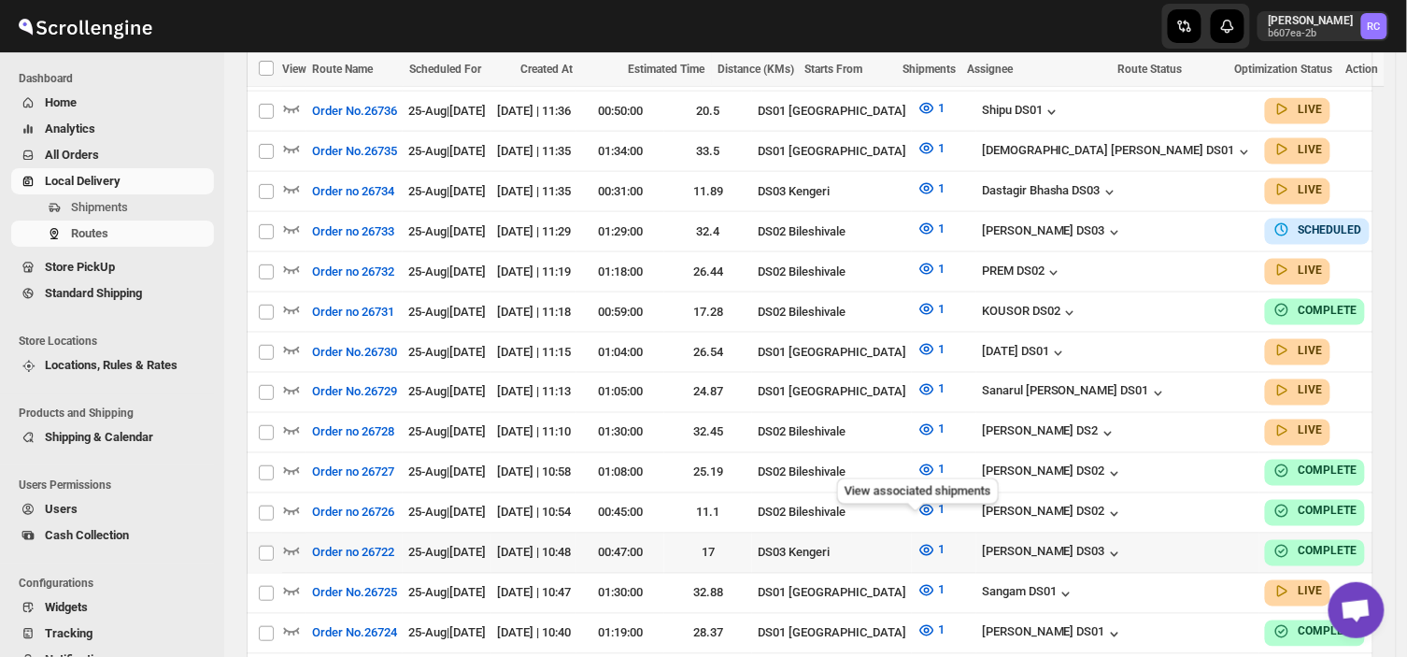
scroll to position [691, 0]
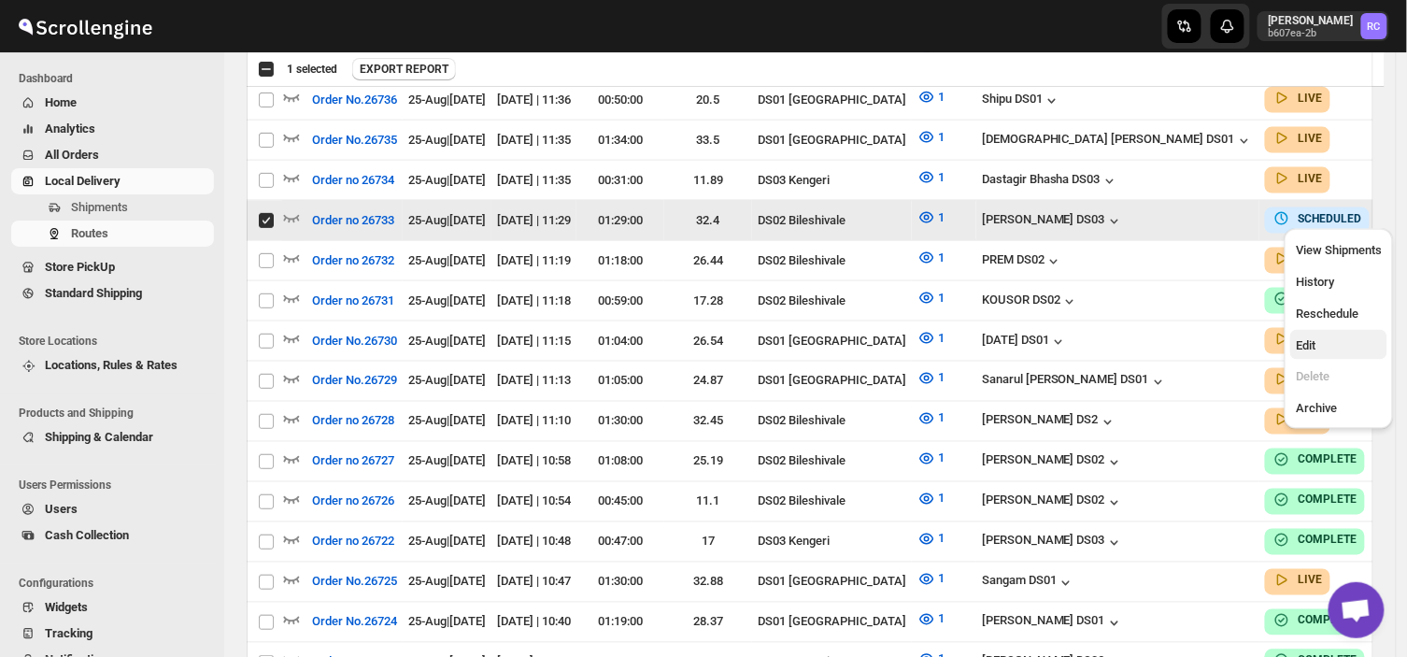
click at [1296, 359] on button "Edit" at bounding box center [1338, 345] width 97 height 30
checkbox input "false"
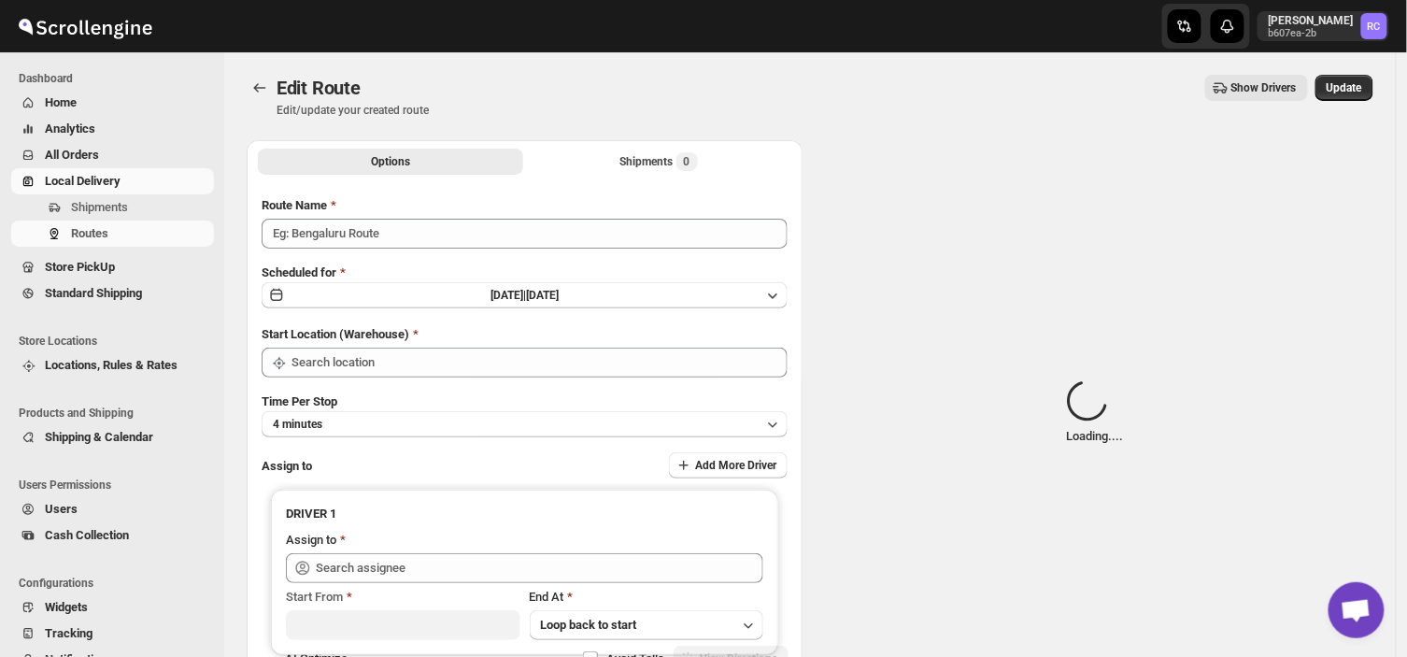
type input "Order no 26733"
type input "[PERSON_NAME] DS03 ([EMAIL_ADDRESS][DOMAIN_NAME])"
type input "DS02 Bileshivale"
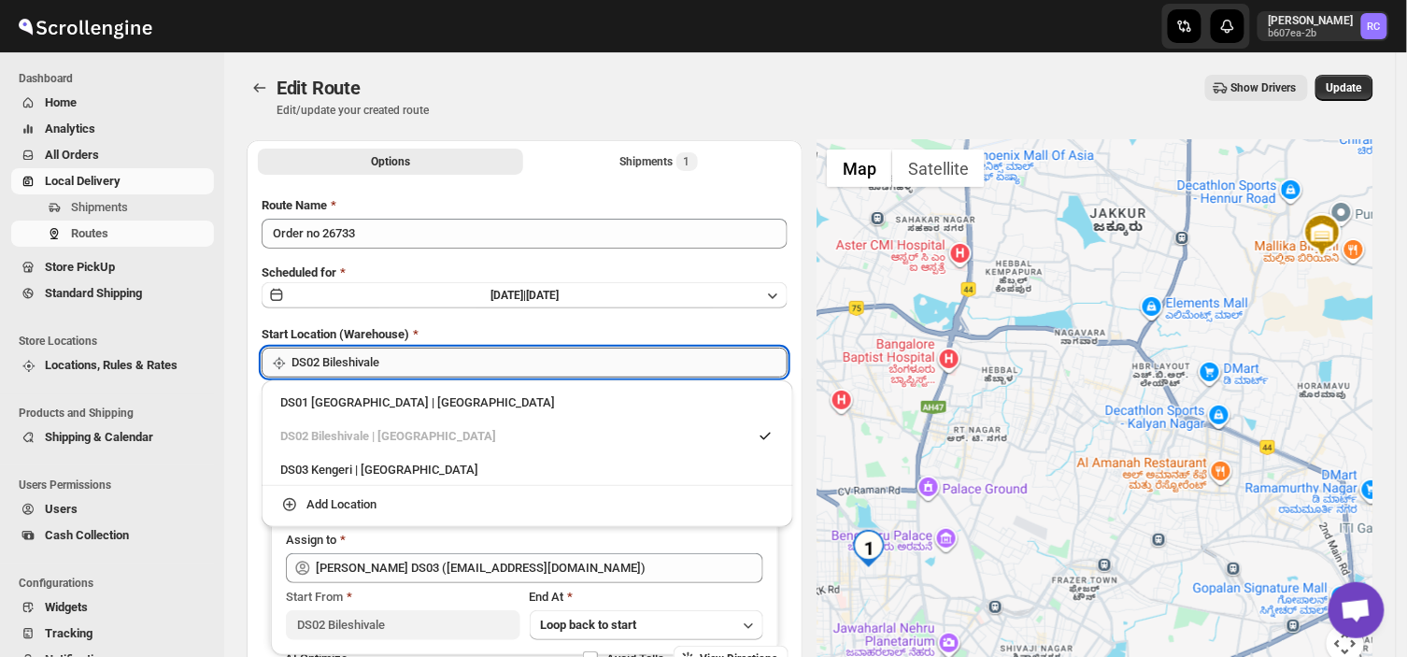
click at [407, 358] on input "DS02 Bileshivale" at bounding box center [539, 362] width 496 height 30
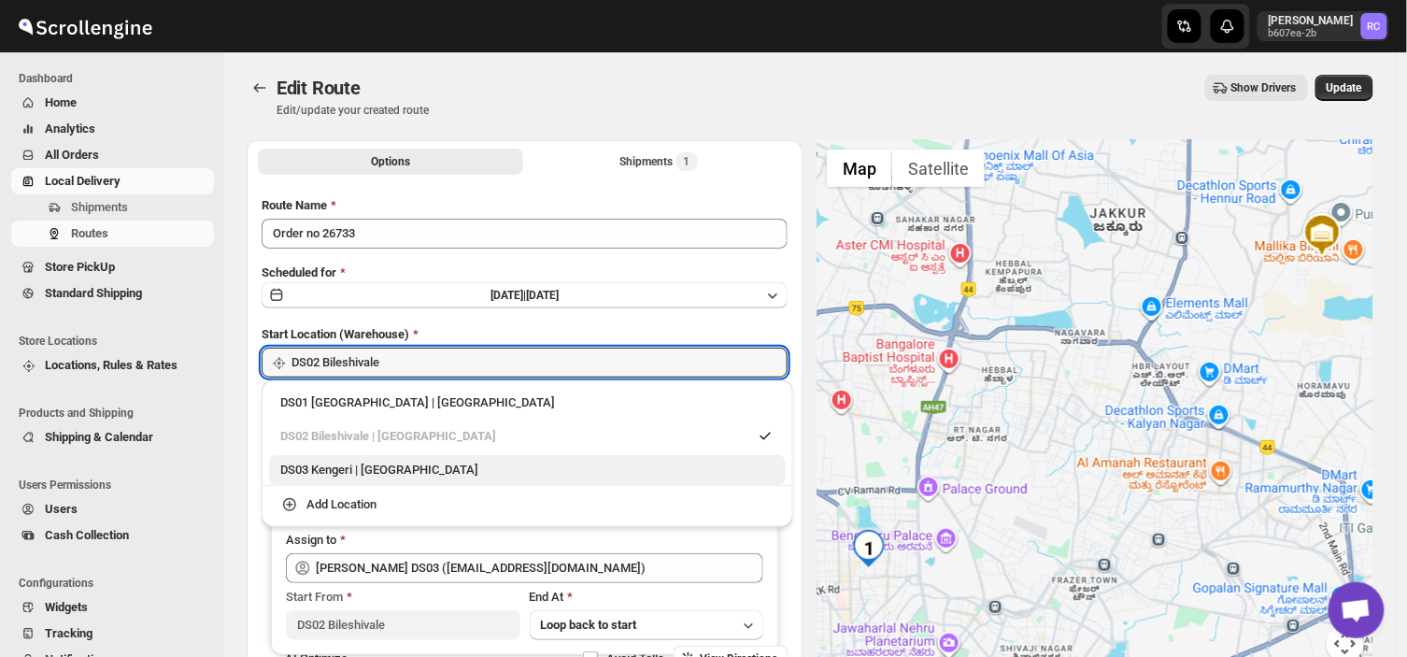
click at [304, 469] on div "DS03 Kengeri | [GEOGRAPHIC_DATA]" at bounding box center [527, 469] width 494 height 19
type input "DS03 Kengeri"
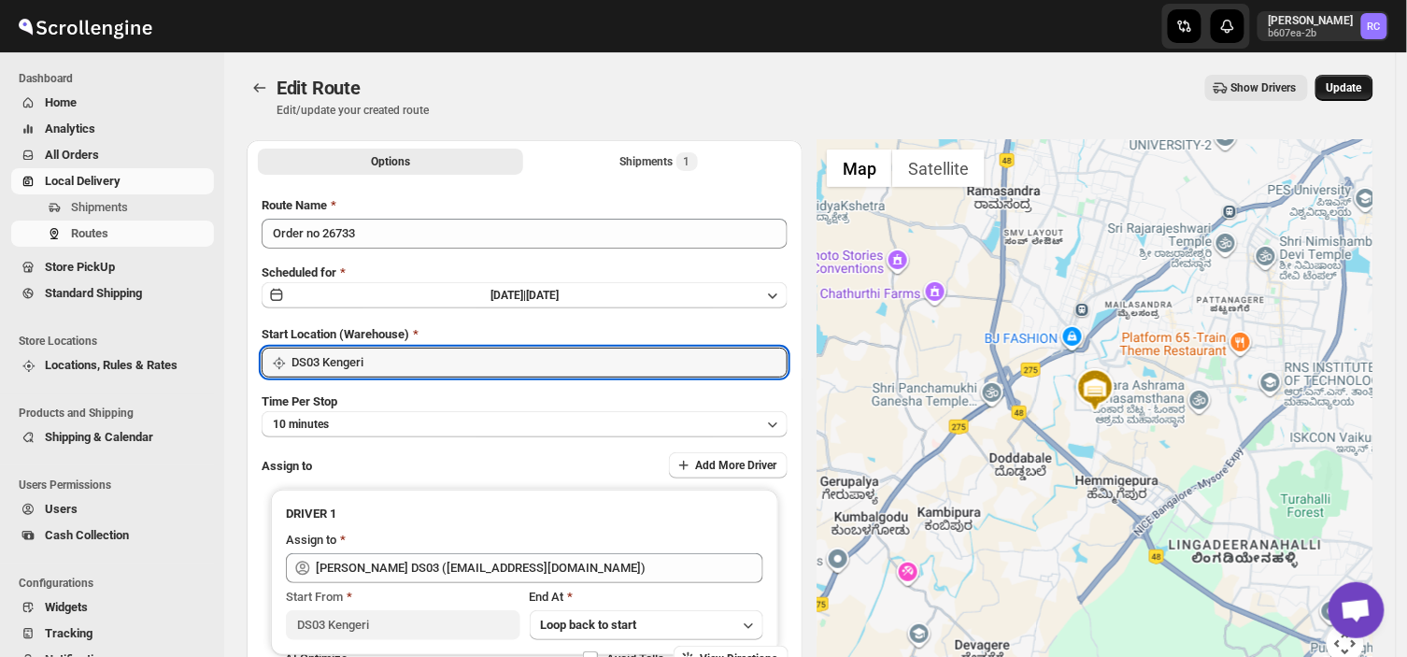
click at [1351, 81] on span "Update" at bounding box center [1343, 87] width 35 height 15
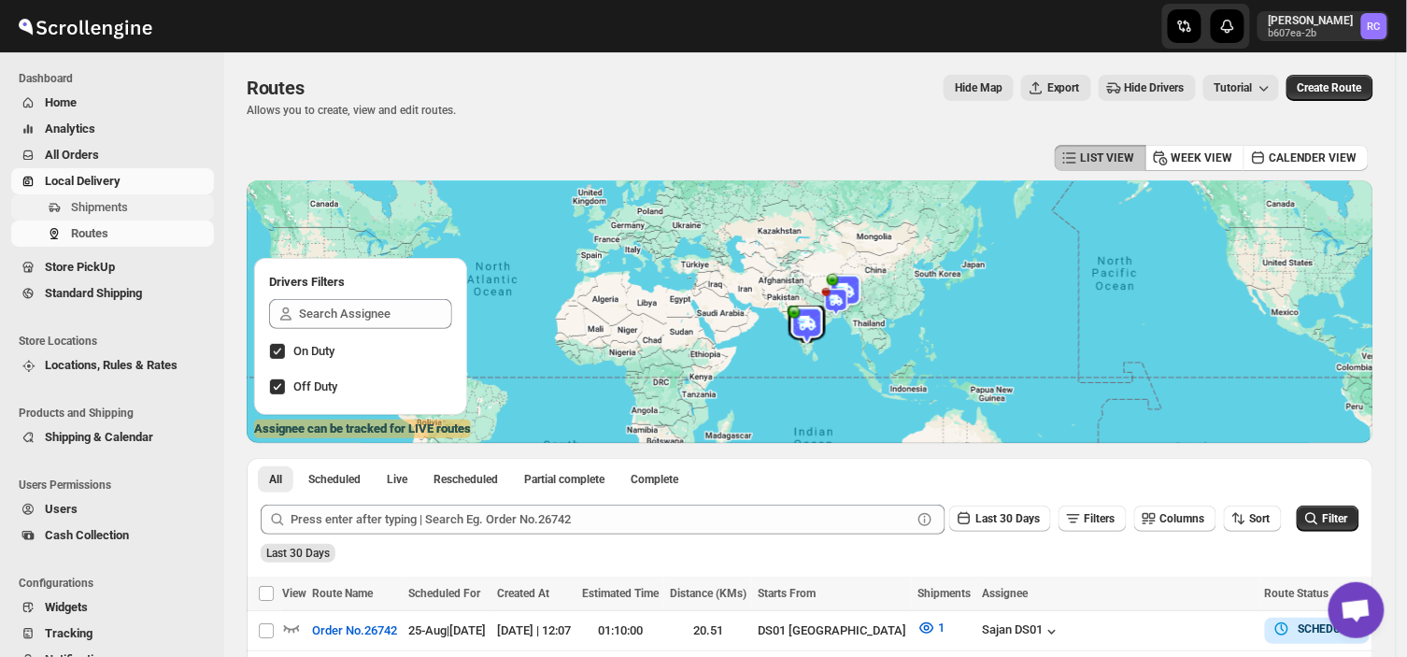
click at [106, 206] on span "Shipments" at bounding box center [99, 207] width 57 height 14
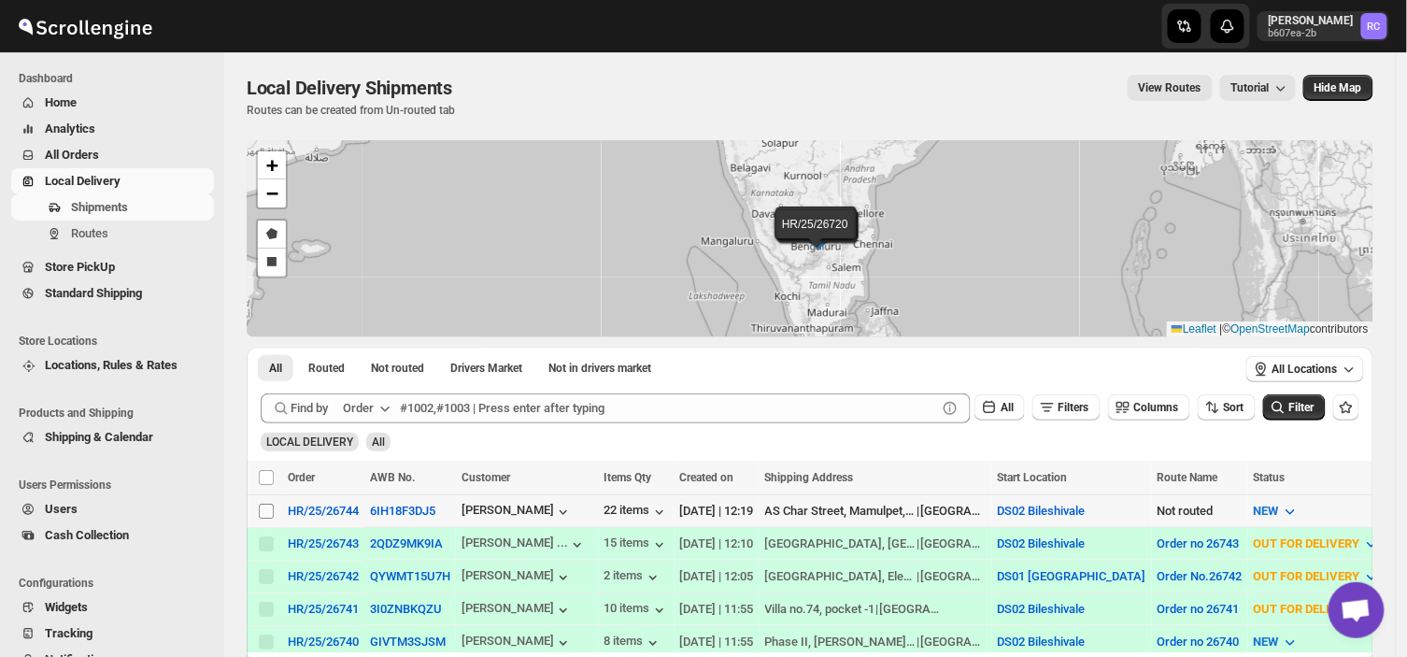
click at [262, 516] on input "Select shipment" at bounding box center [266, 510] width 15 height 15
checkbox input "true"
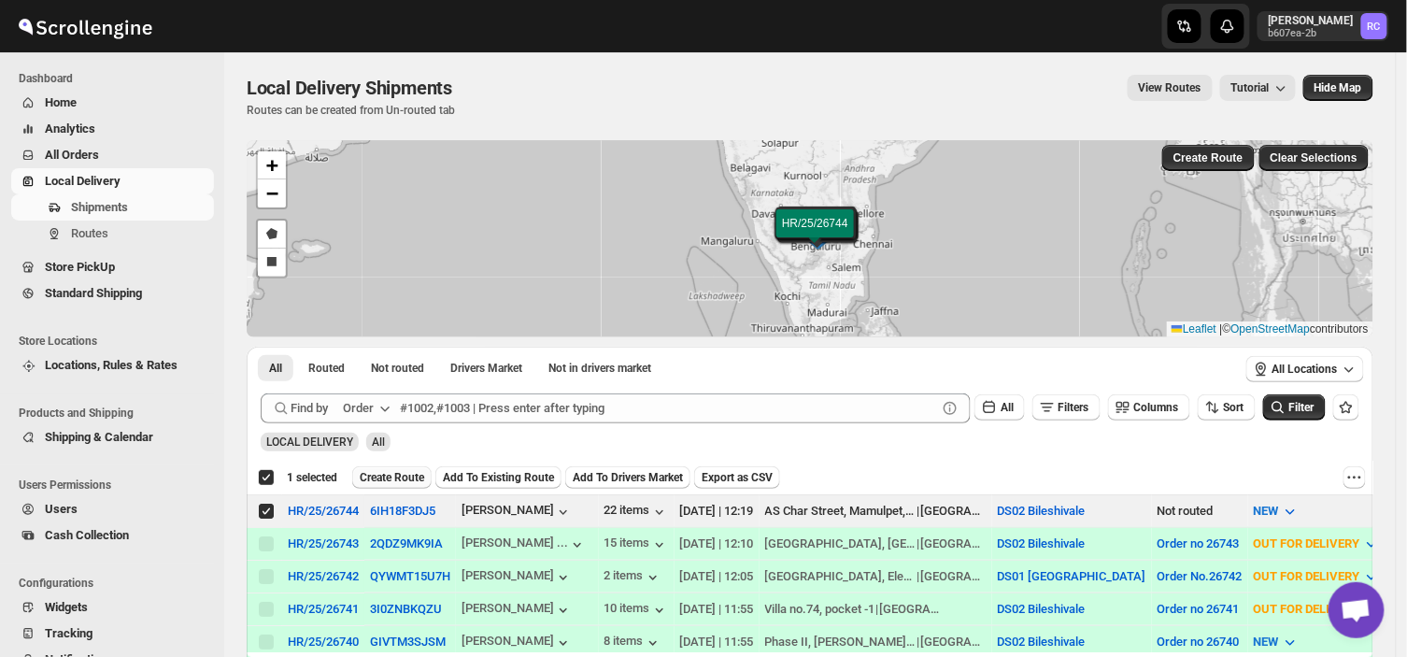
click at [384, 481] on span "Create Route" at bounding box center [392, 477] width 64 height 15
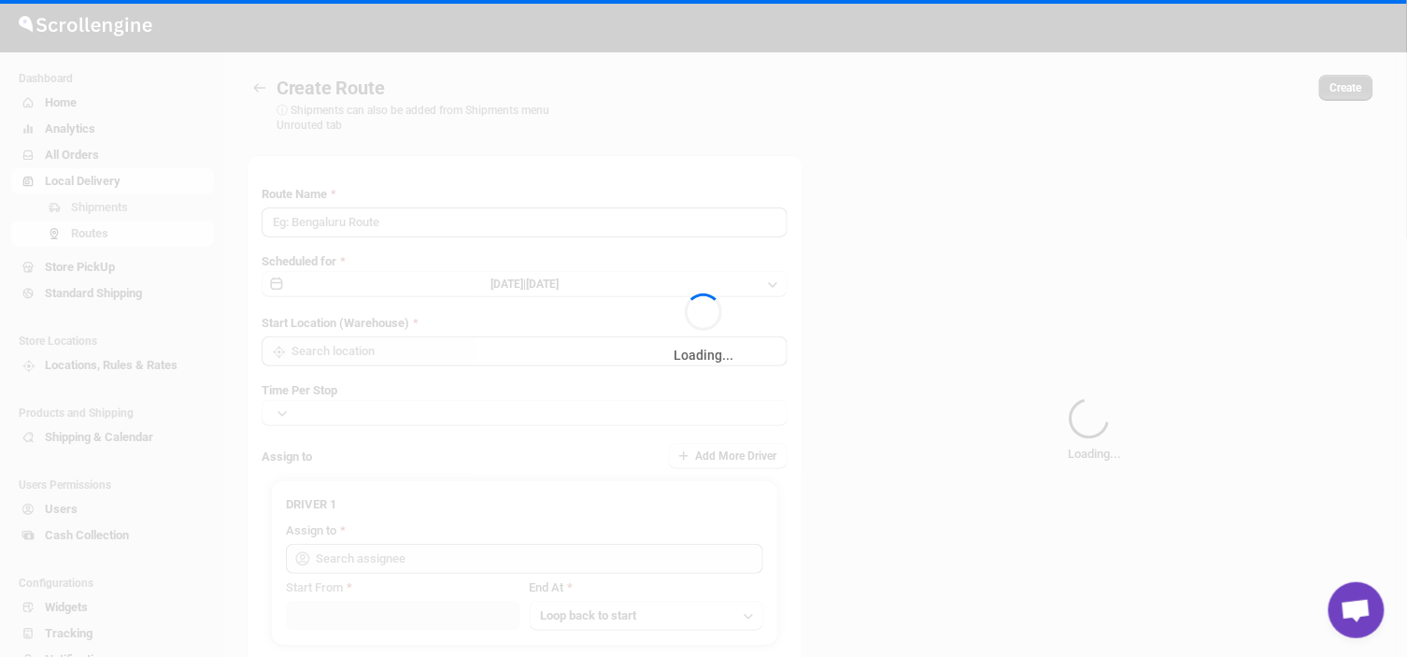
type input "Route - 25/08-1223"
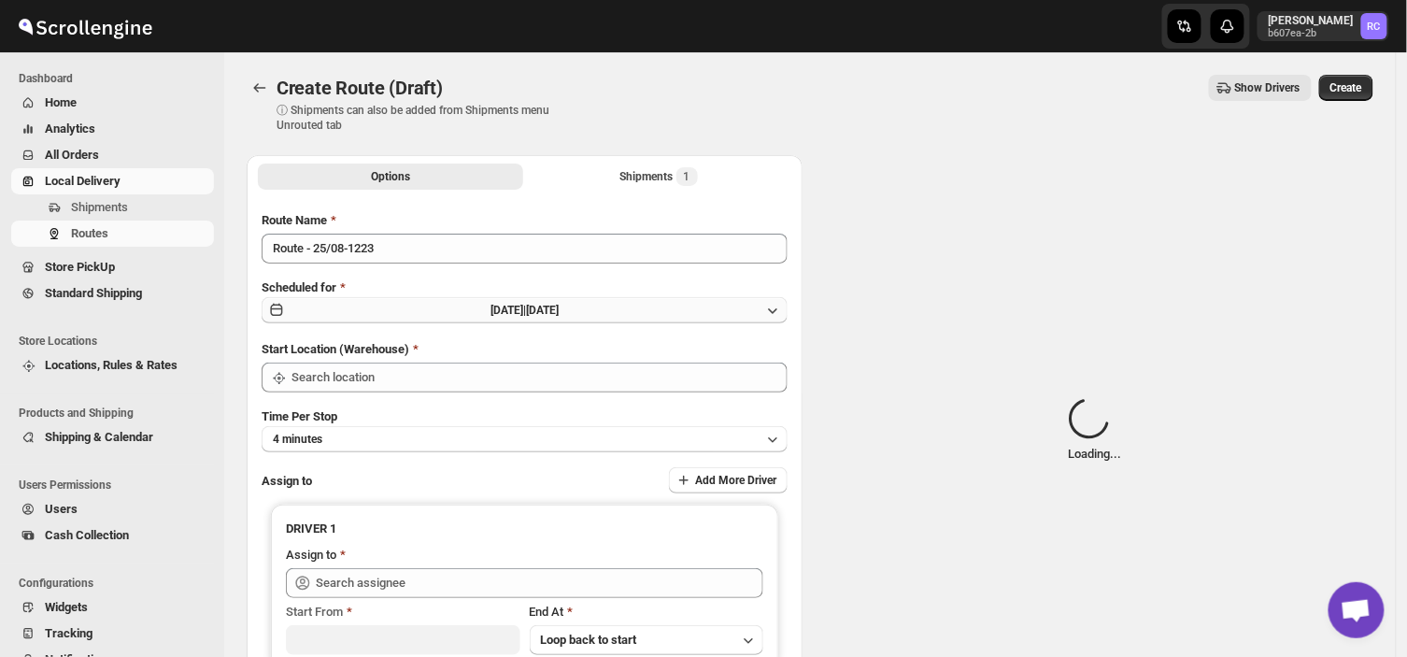
type input "DS02 Bileshivale"
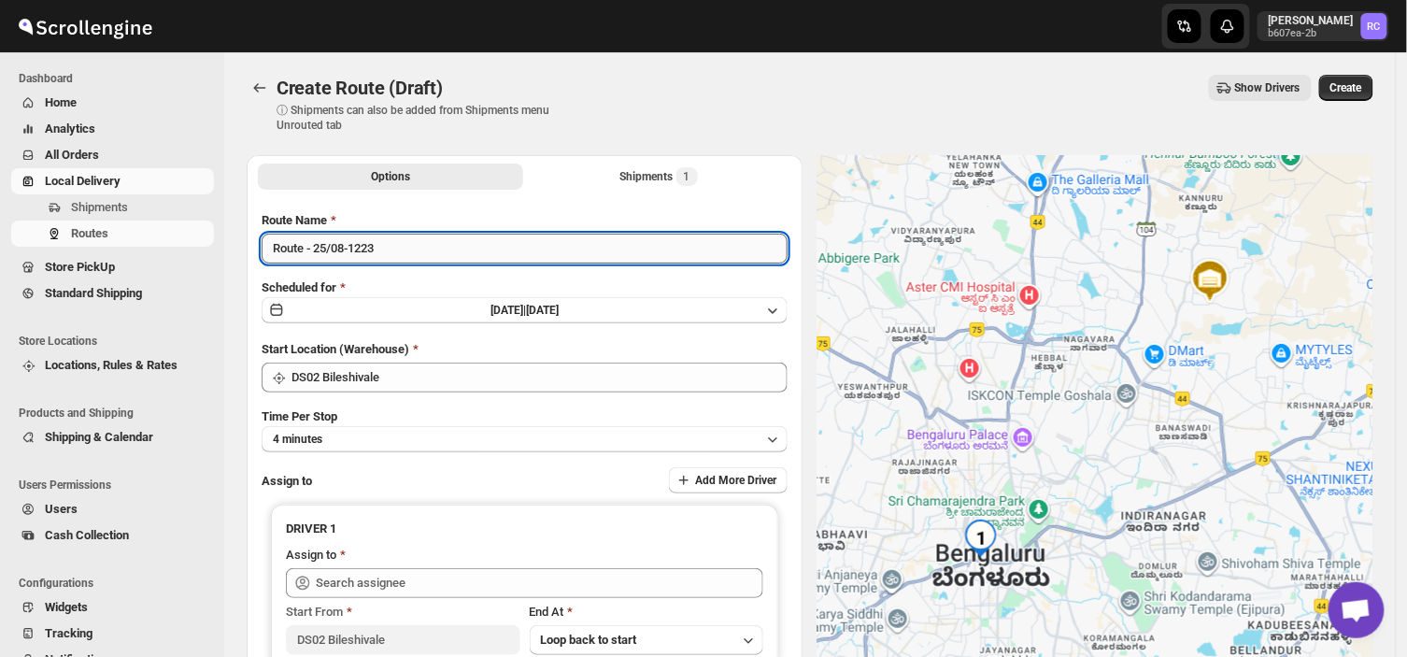
click at [390, 255] on input "Route - 25/08-1223" at bounding box center [525, 248] width 526 height 30
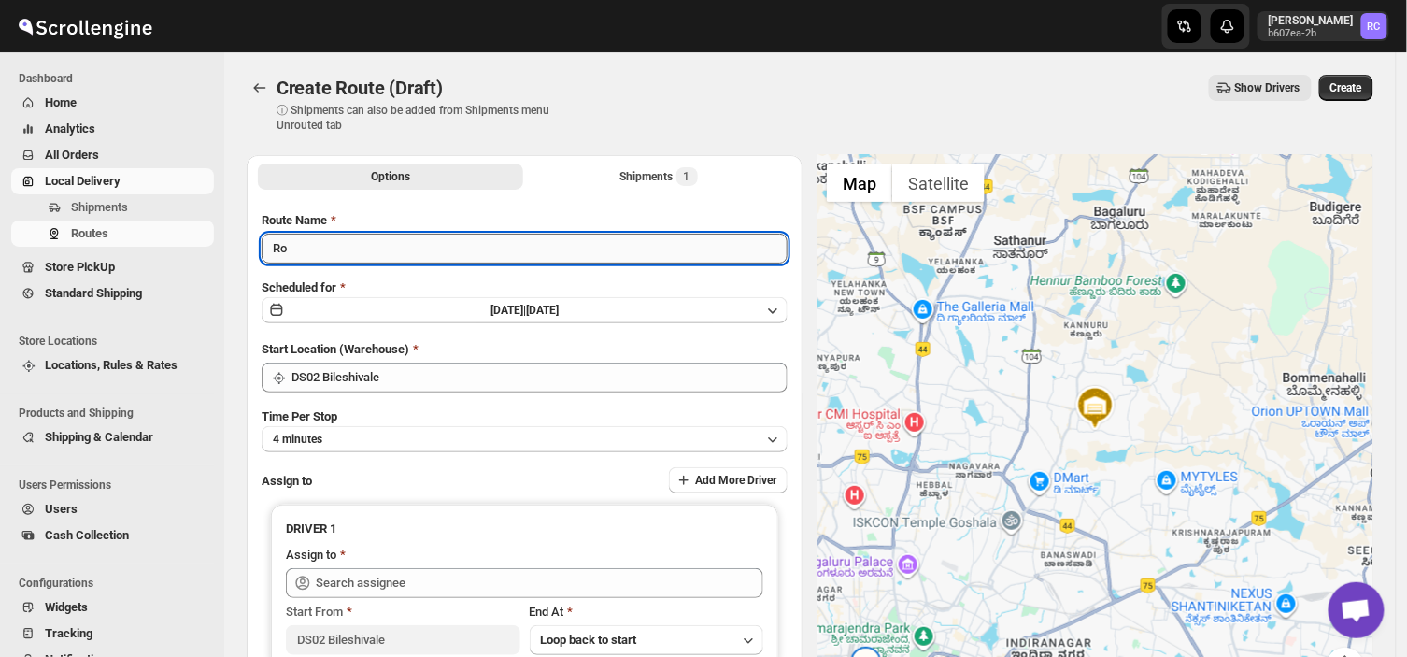
type input "R"
type input "Order no 26744"
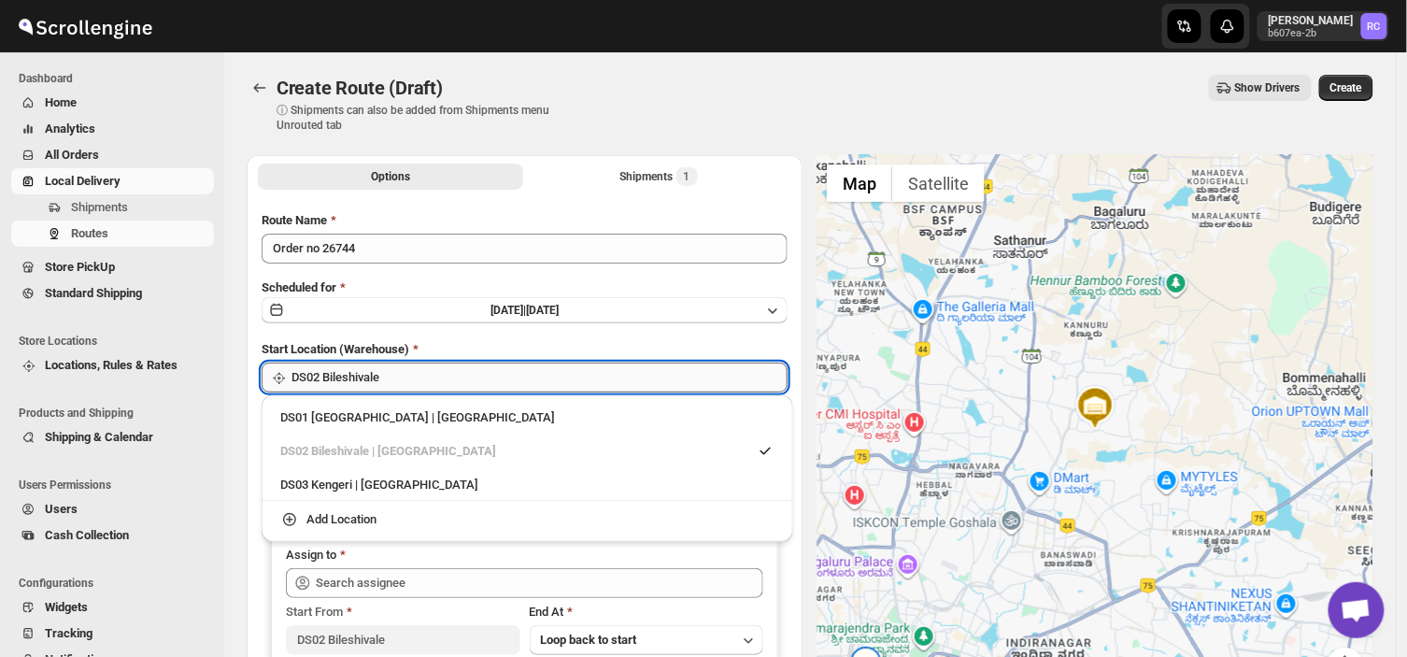
click at [422, 375] on input "DS02 Bileshivale" at bounding box center [539, 377] width 496 height 30
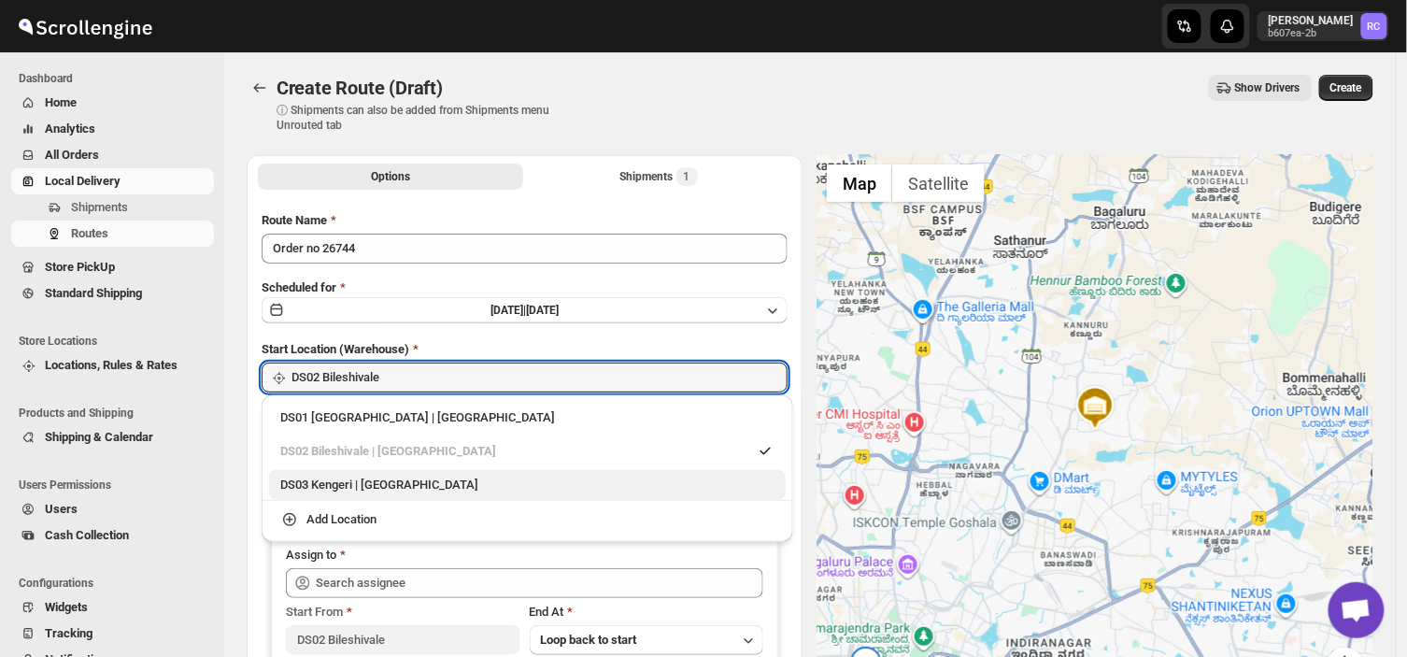
click at [374, 484] on div "DS03 Kengeri | [GEOGRAPHIC_DATA]" at bounding box center [527, 484] width 494 height 19
type input "DS03 Kengeri"
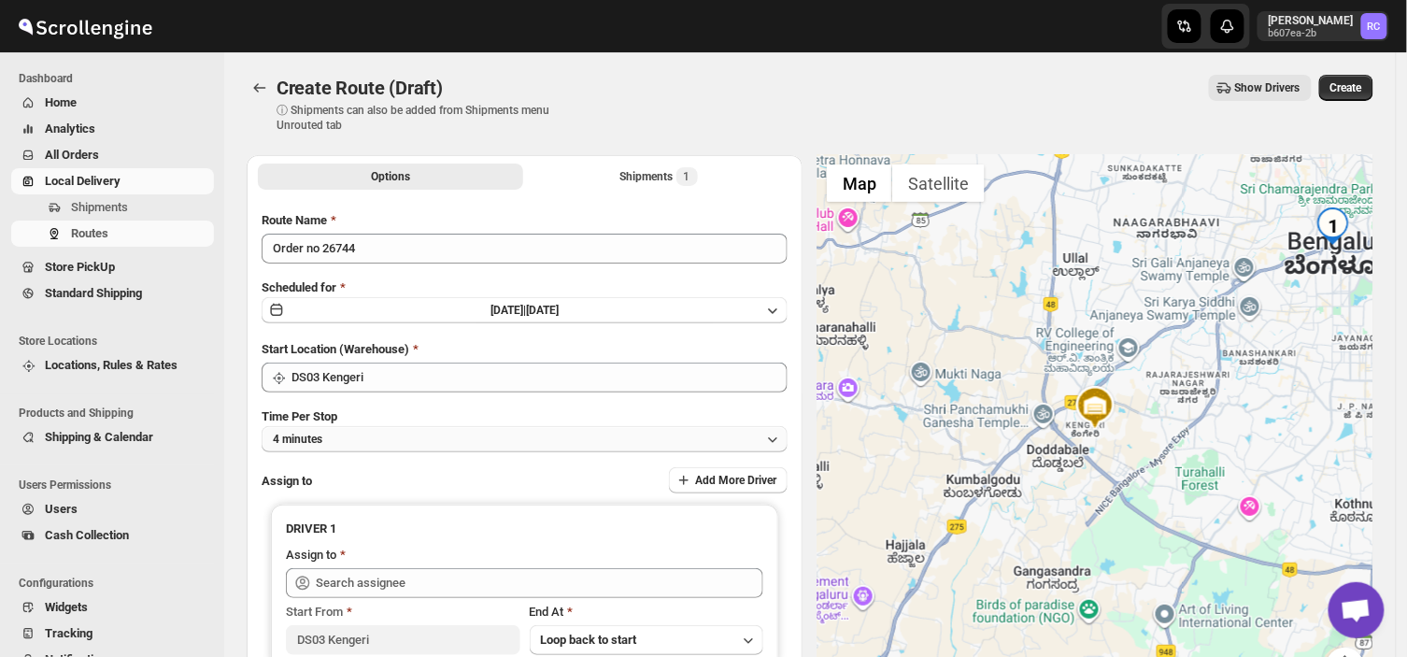
click at [356, 431] on button "4 minutes" at bounding box center [525, 439] width 526 height 26
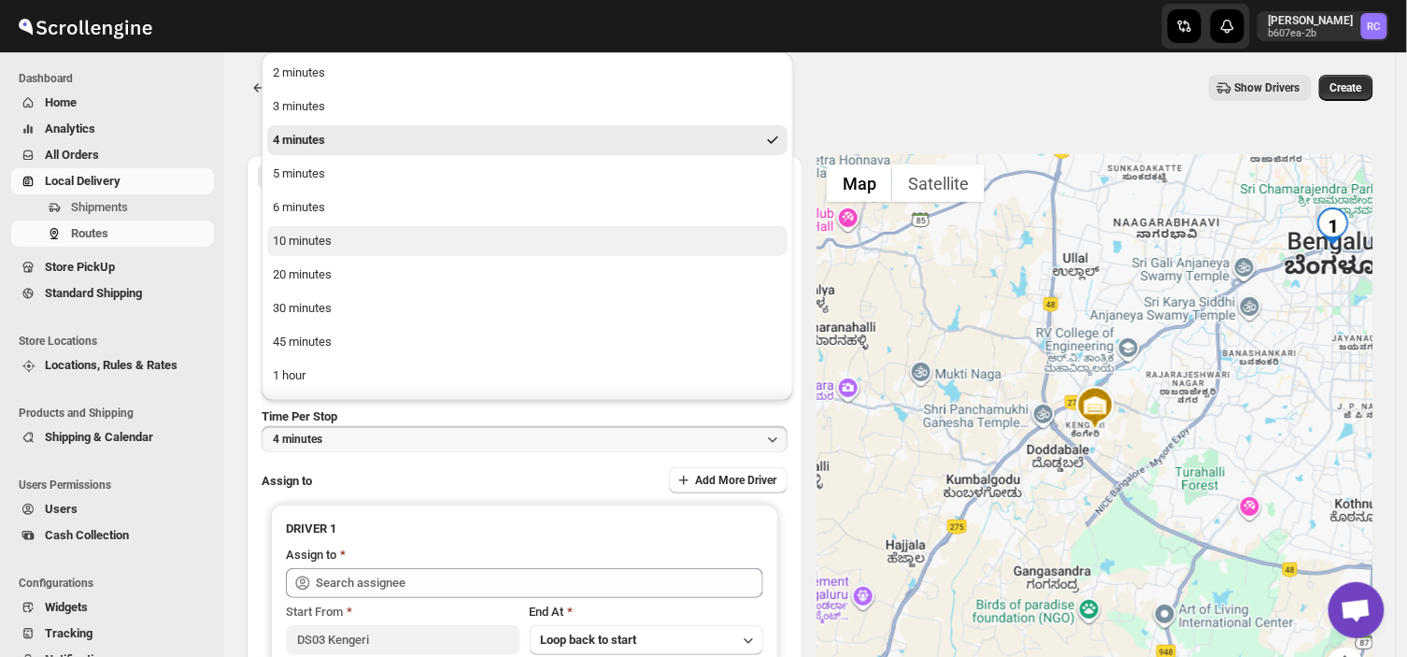
click at [322, 244] on div "10 minutes" at bounding box center [302, 241] width 59 height 19
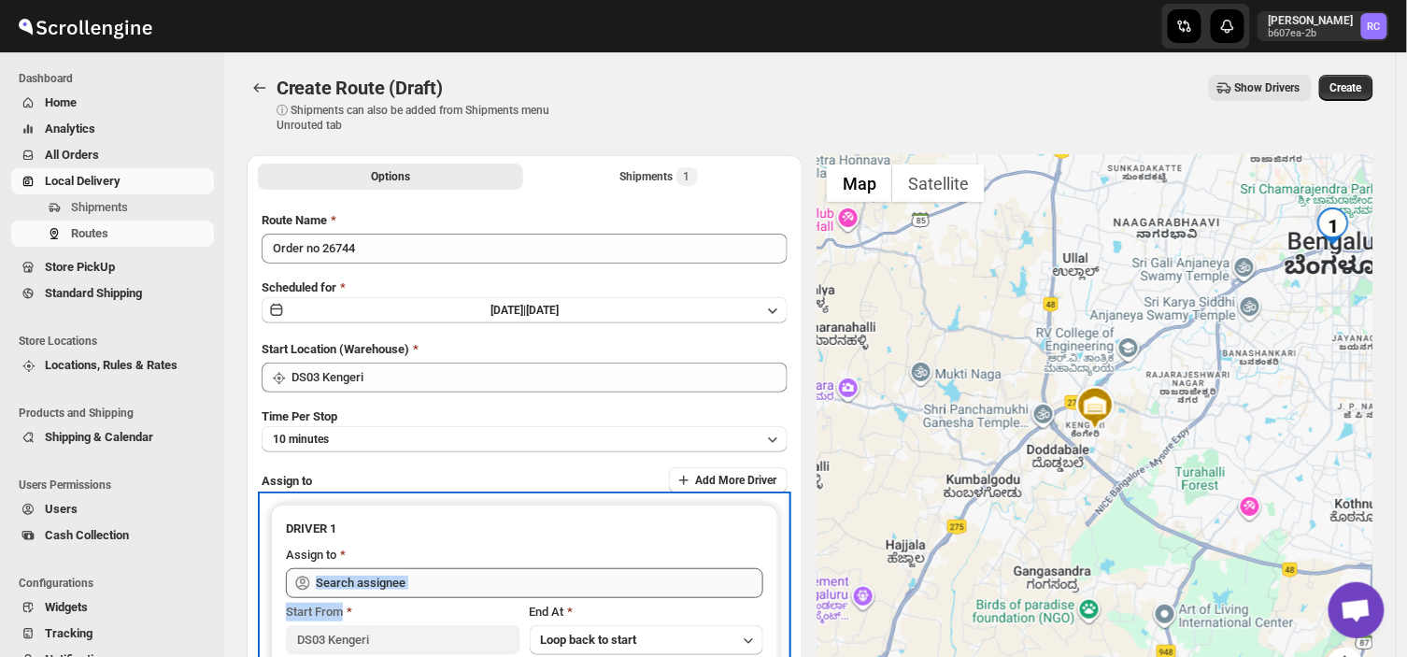
drag, startPoint x: 412, startPoint y: 599, endPoint x: 446, endPoint y: 577, distance: 40.7
click at [446, 577] on div "DRIVER 1 Assign to Start From DS03 Kengeri End At Loop back to start" at bounding box center [524, 586] width 507 height 165
click at [446, 577] on input "text" at bounding box center [539, 583] width 447 height 30
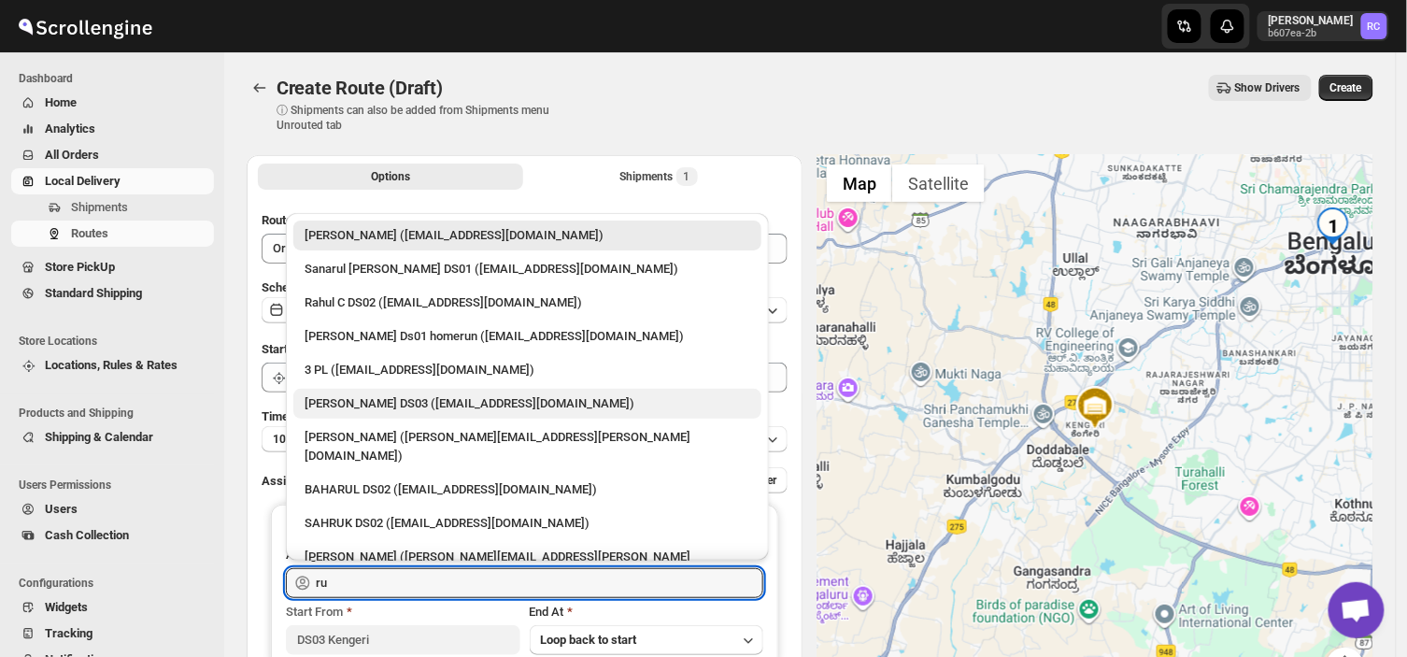
click at [352, 407] on div "[PERSON_NAME] DS03 ([EMAIL_ADDRESS][DOMAIN_NAME])" at bounding box center [527, 403] width 446 height 19
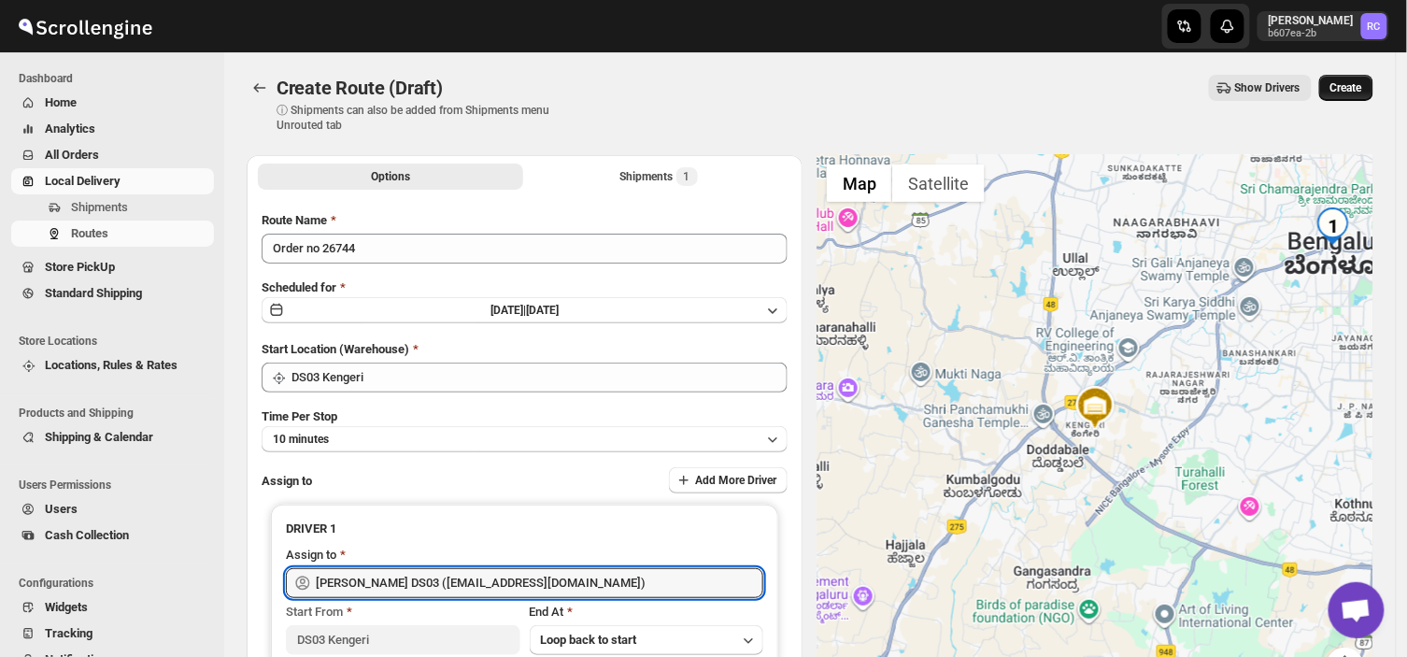
type input "[PERSON_NAME] DS03 ([EMAIL_ADDRESS][DOMAIN_NAME])"
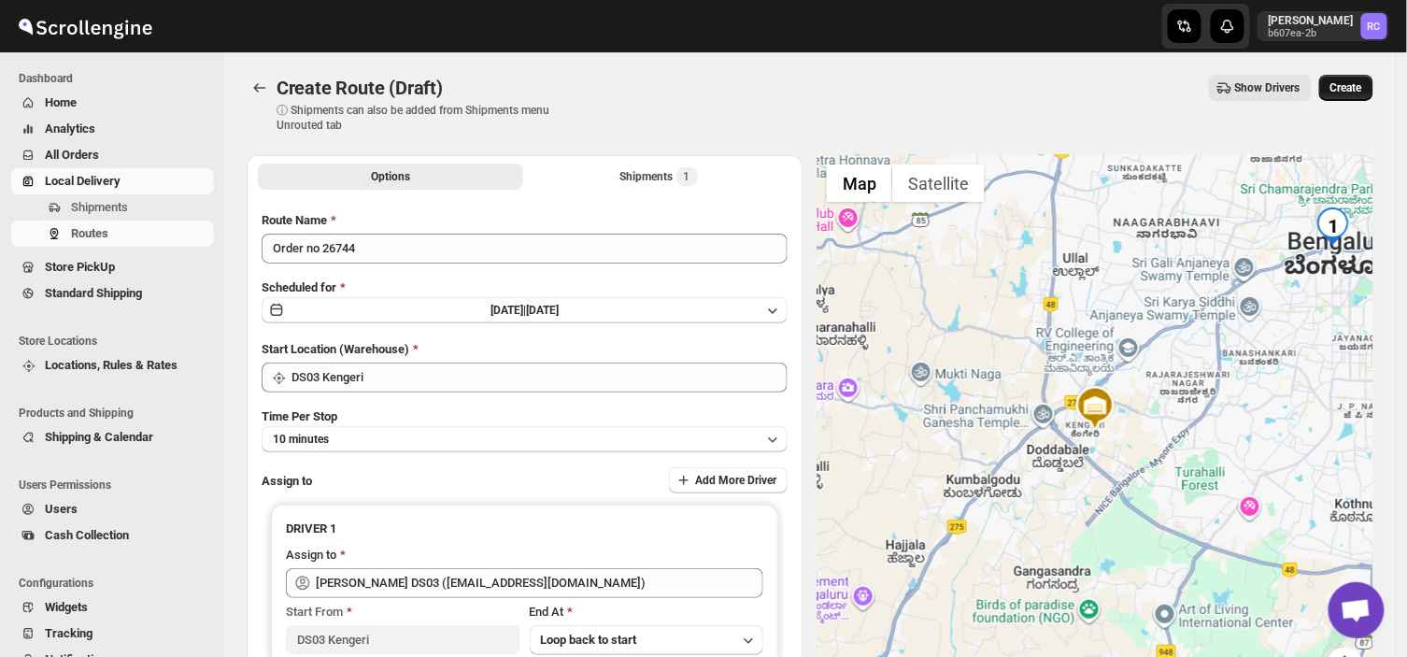
click at [1357, 80] on span "Create" at bounding box center [1346, 87] width 32 height 15
